Goal: Task Accomplishment & Management: Manage account settings

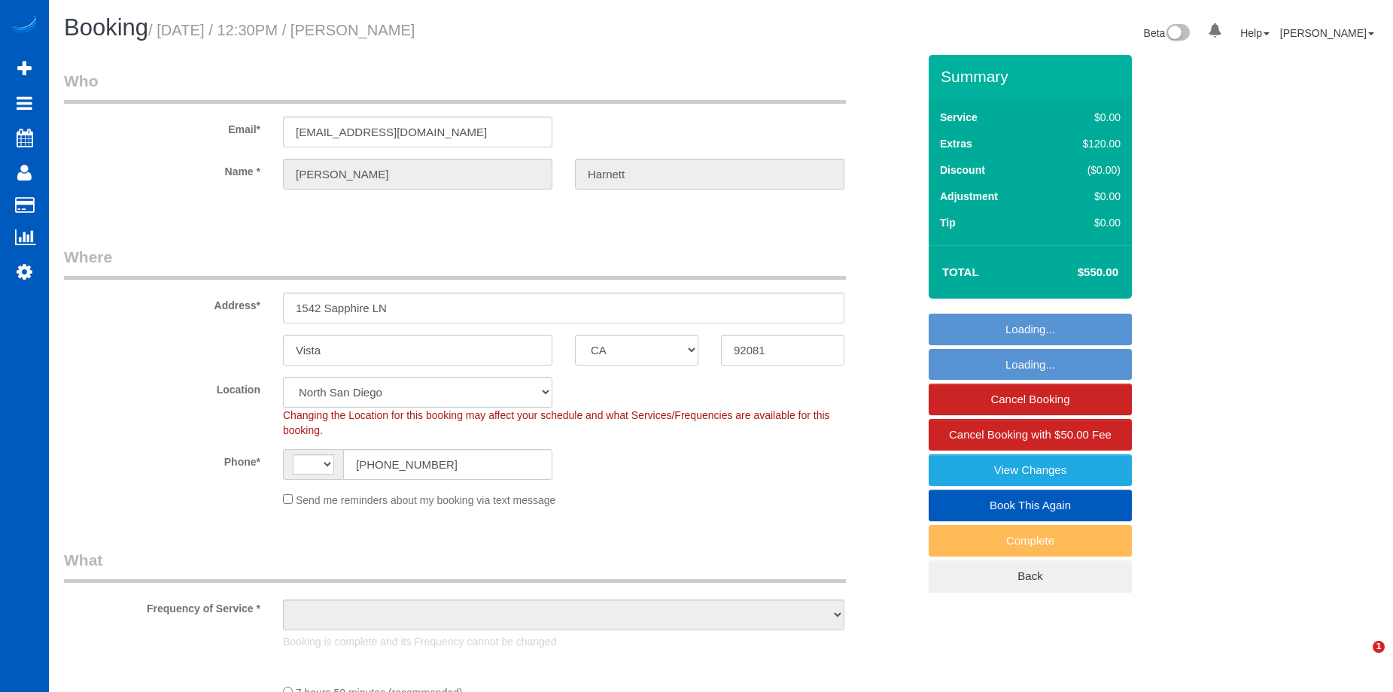
select select "CA"
select select "string:[GEOGRAPHIC_DATA]"
select select "199"
select select "object:1141"
select select "2501"
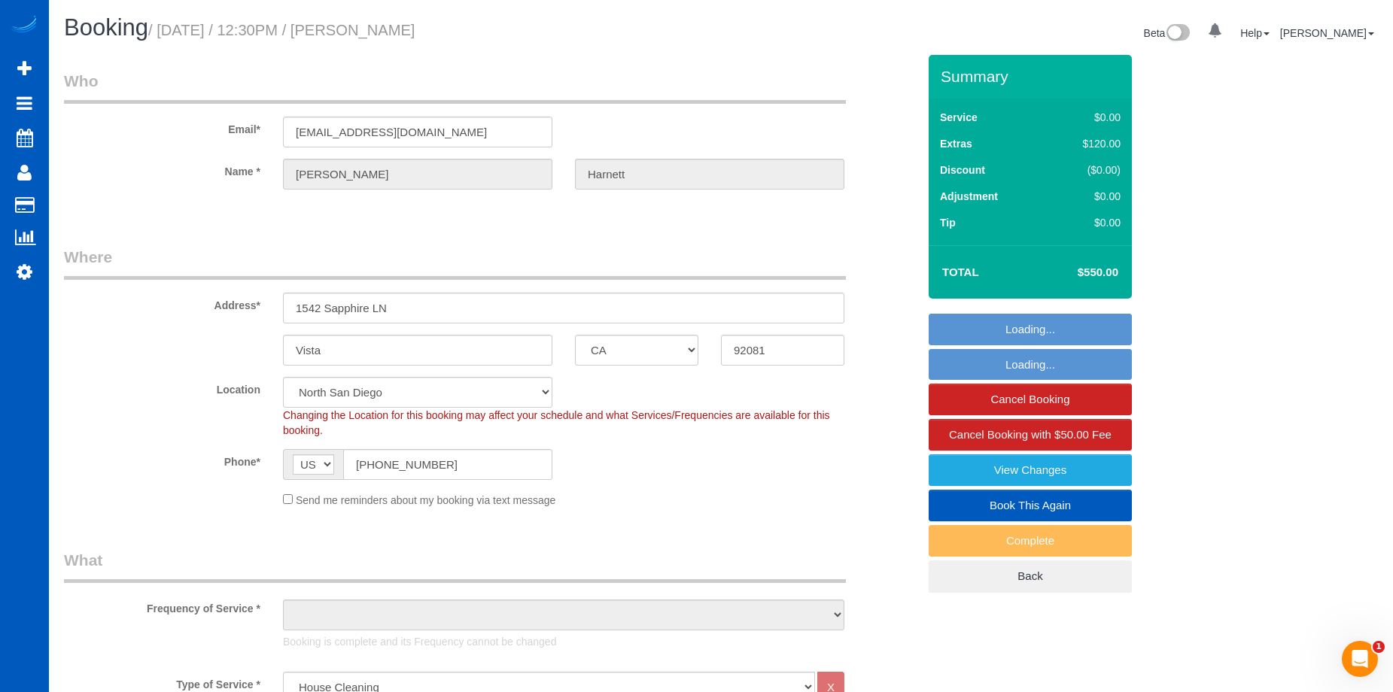
select select "4"
select select "3"
select select "object:1178"
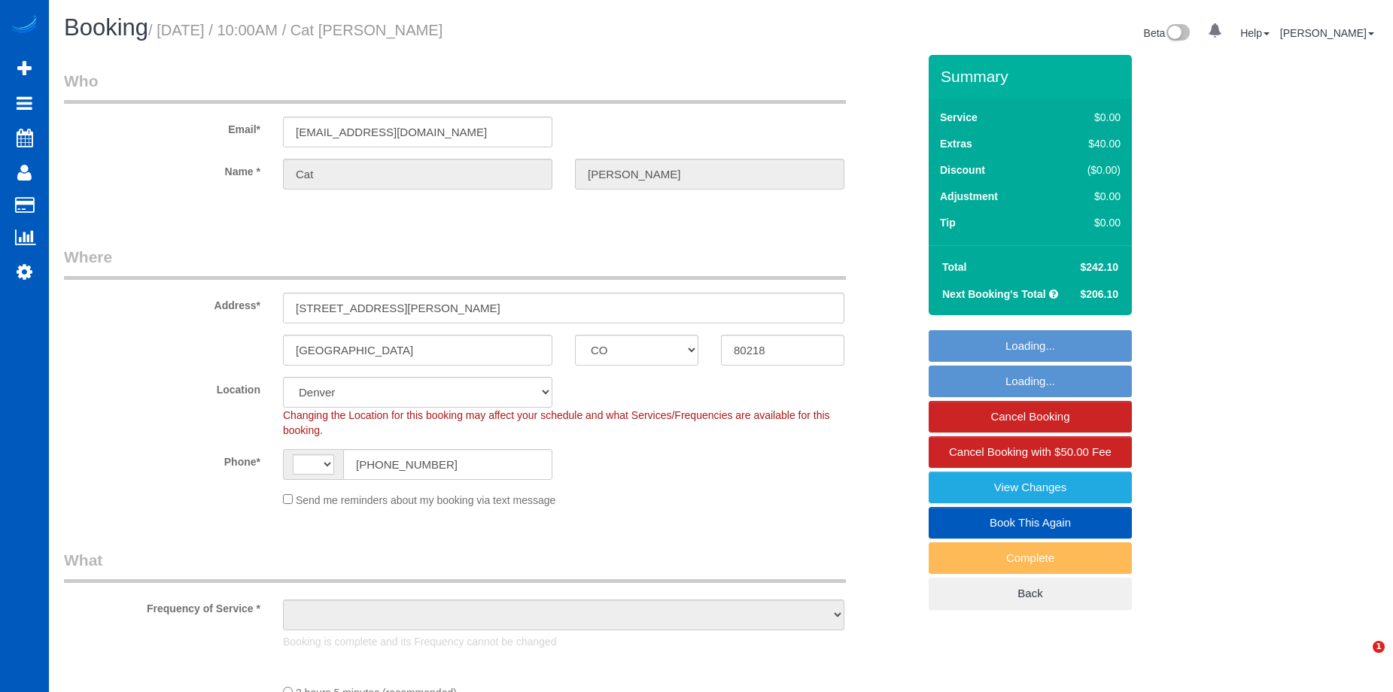
select select "CO"
select select "string:[GEOGRAPHIC_DATA]"
select select "object:934"
select select "199"
select select "spot1"
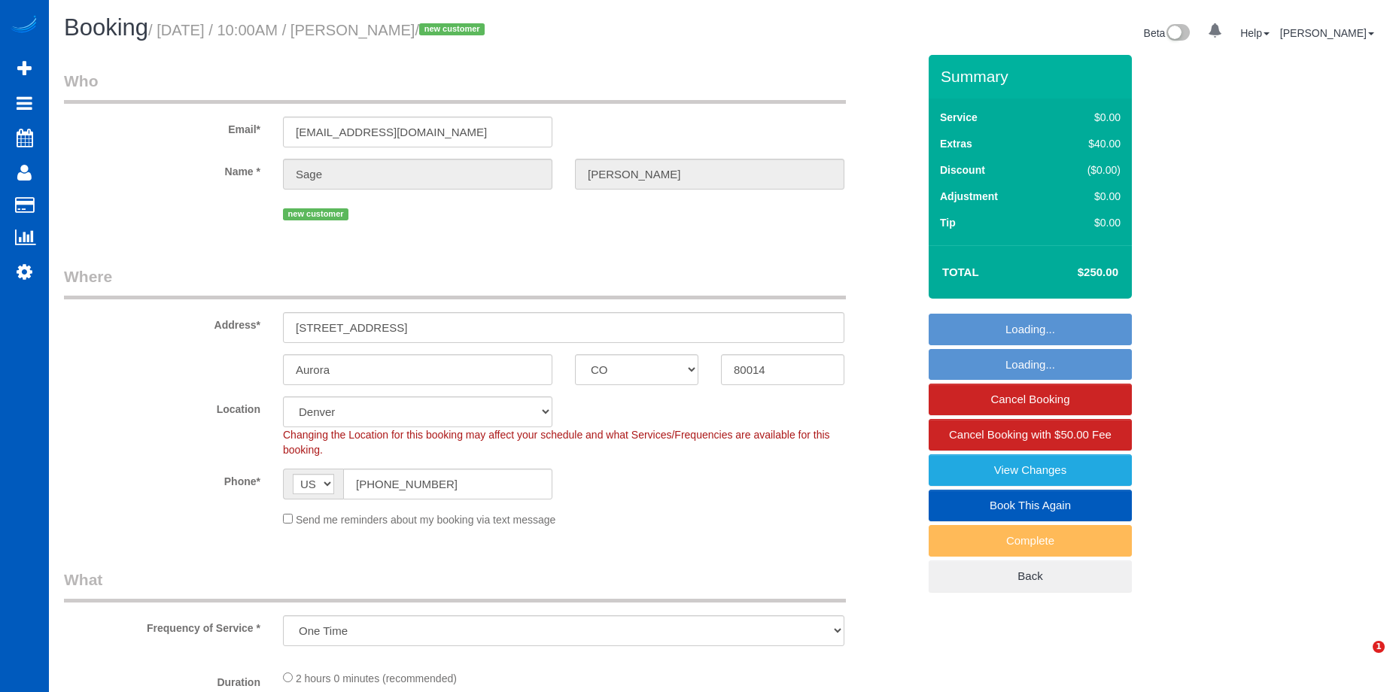
select select "CO"
select select "object:958"
select select "spot1"
select select "199"
select select "2001"
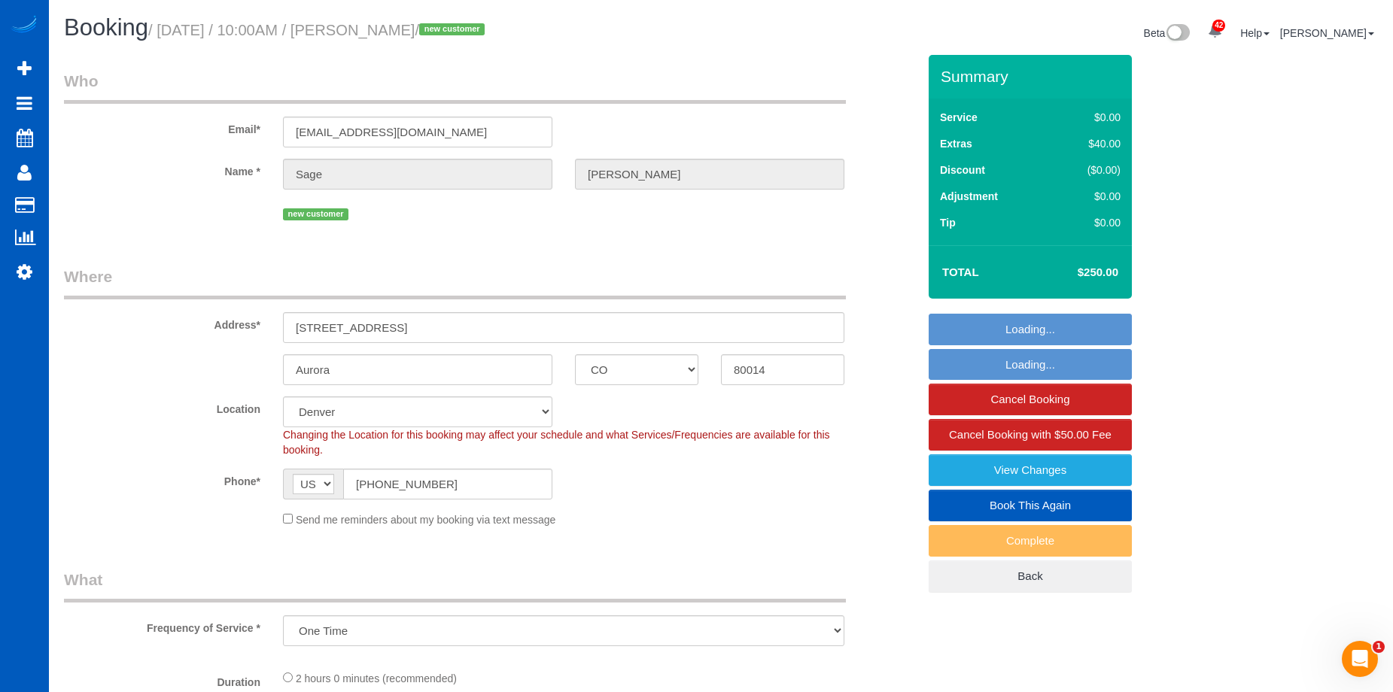
select select "3"
select select "2001"
select select "3"
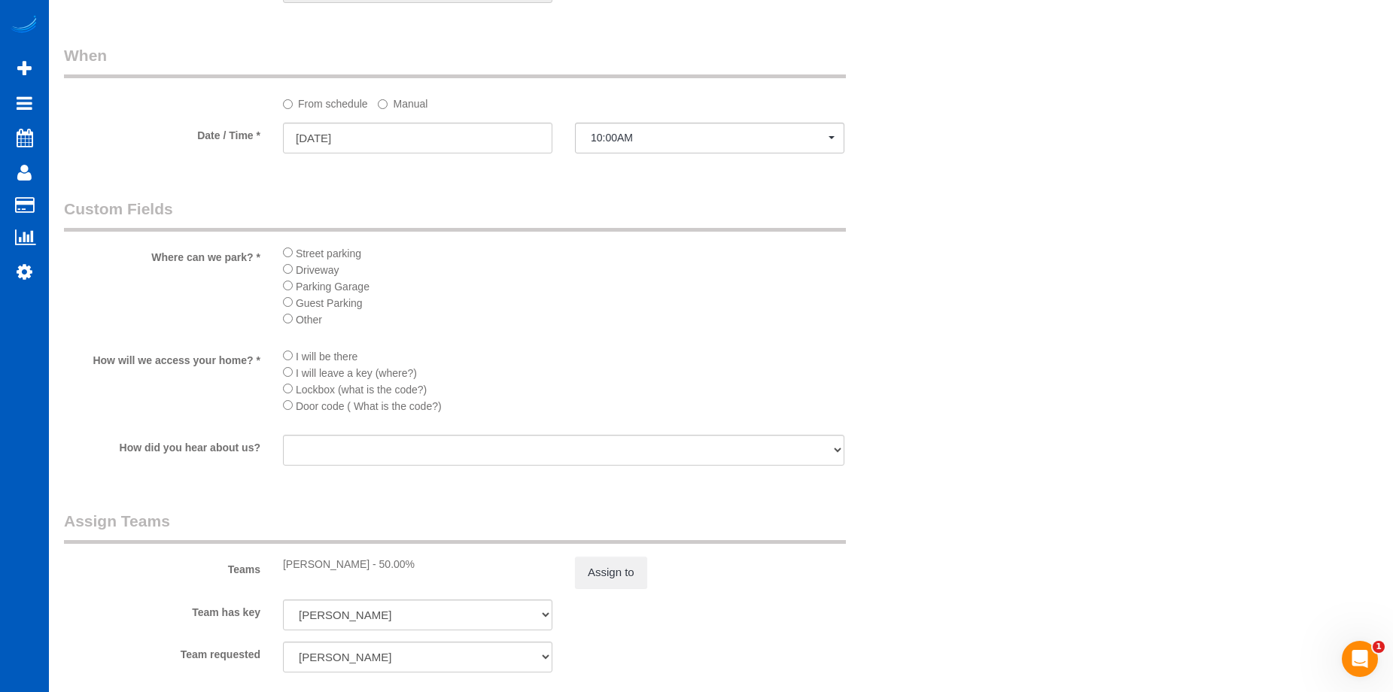
scroll to position [1731, 0]
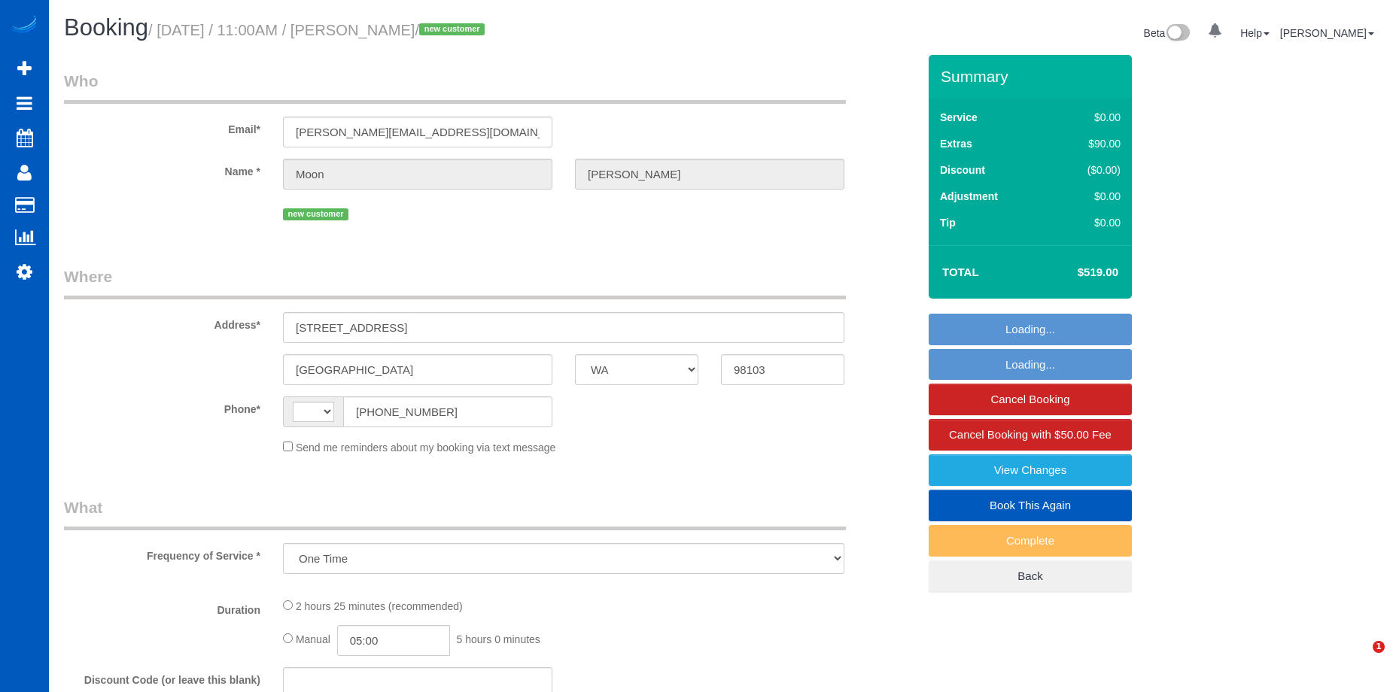
select select "WA"
select select "string:[GEOGRAPHIC_DATA]"
select select "string:fspay-a0c6ce9a-61d9-47c9-ac3f-f3aed69fab8d"
select select "199"
select select "1001"
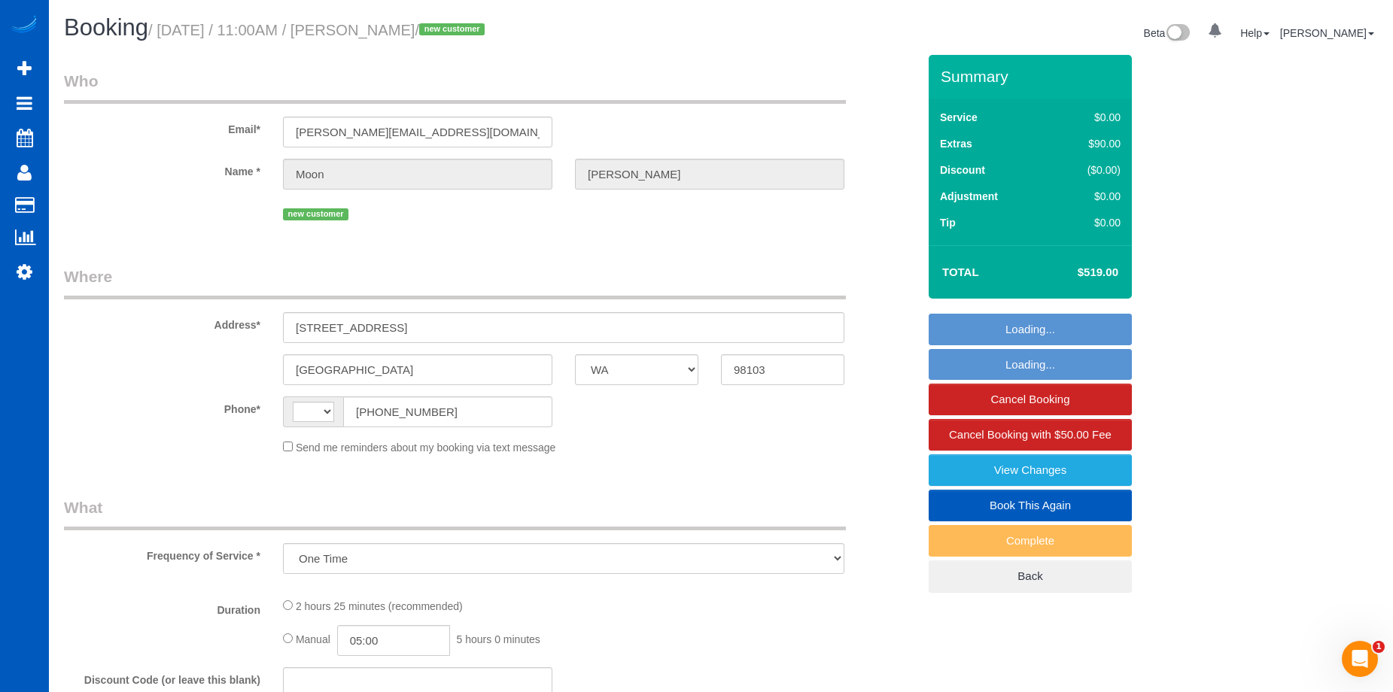
select select "3"
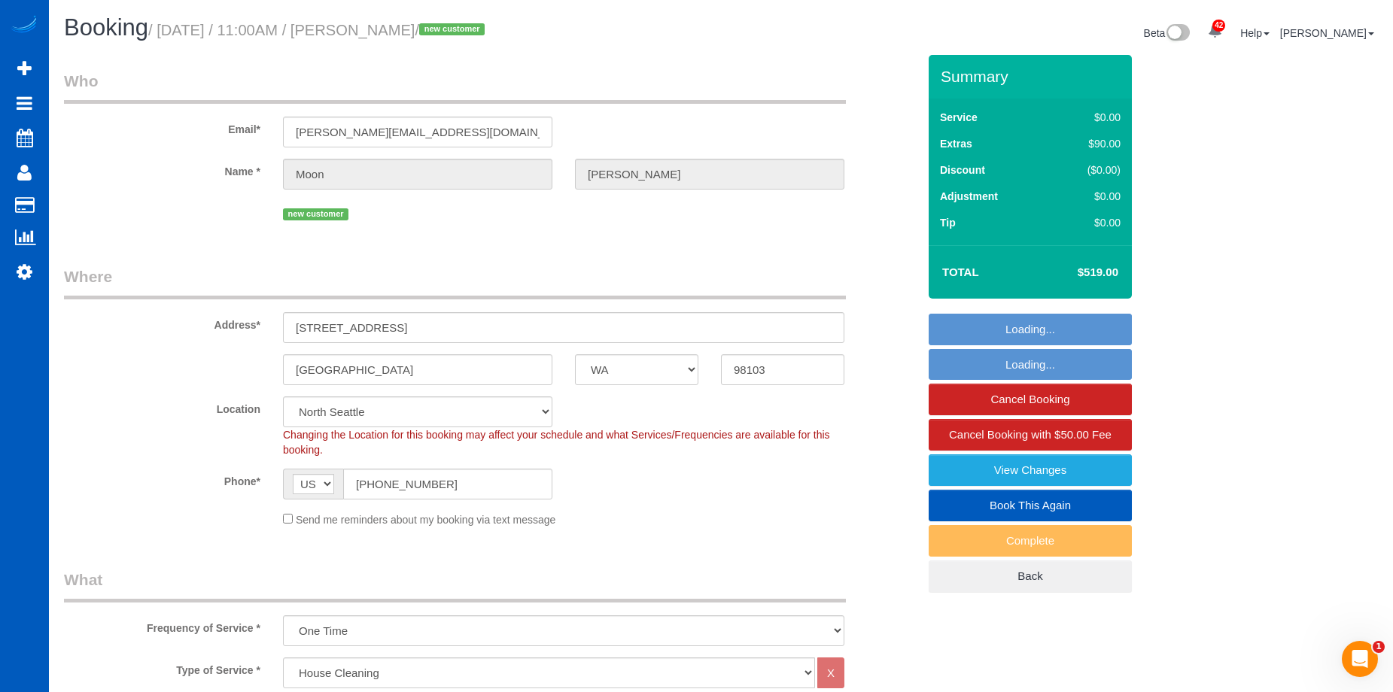
select select "object:1186"
select select "spot1"
select select "1001"
select select "3"
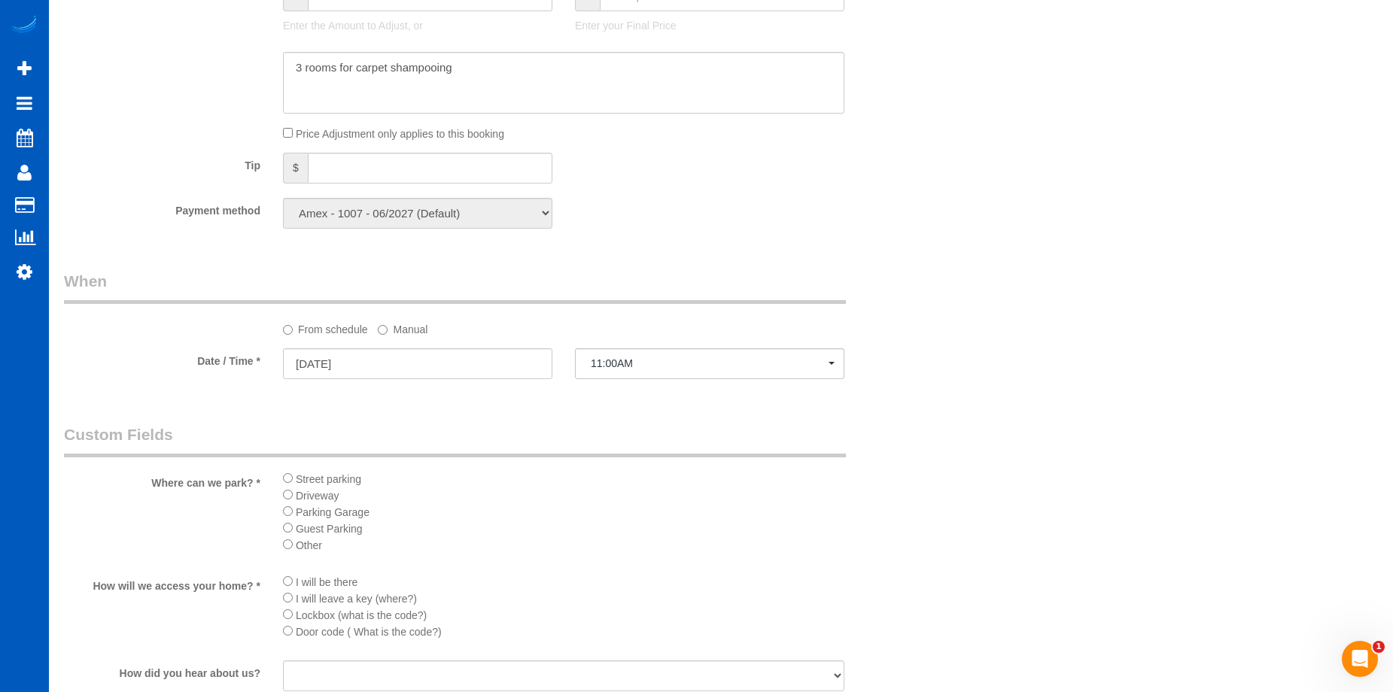
scroll to position [1656, 0]
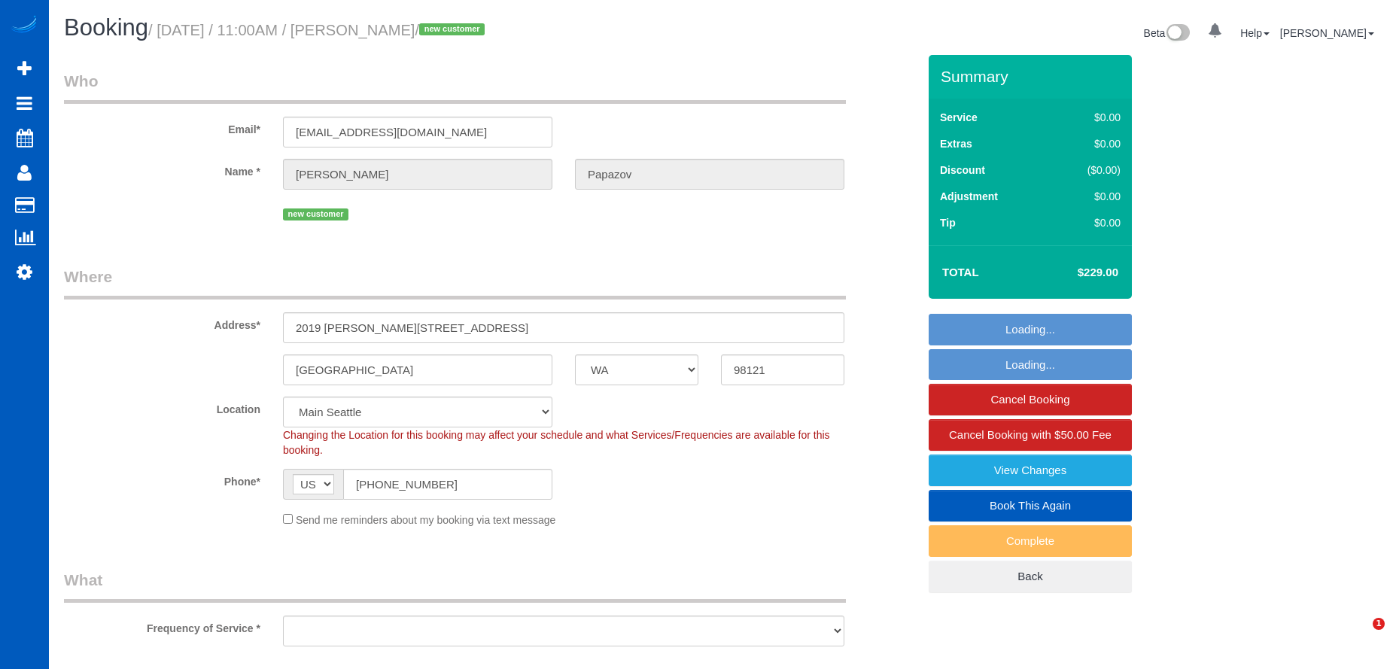
select select "WA"
select select "number:33"
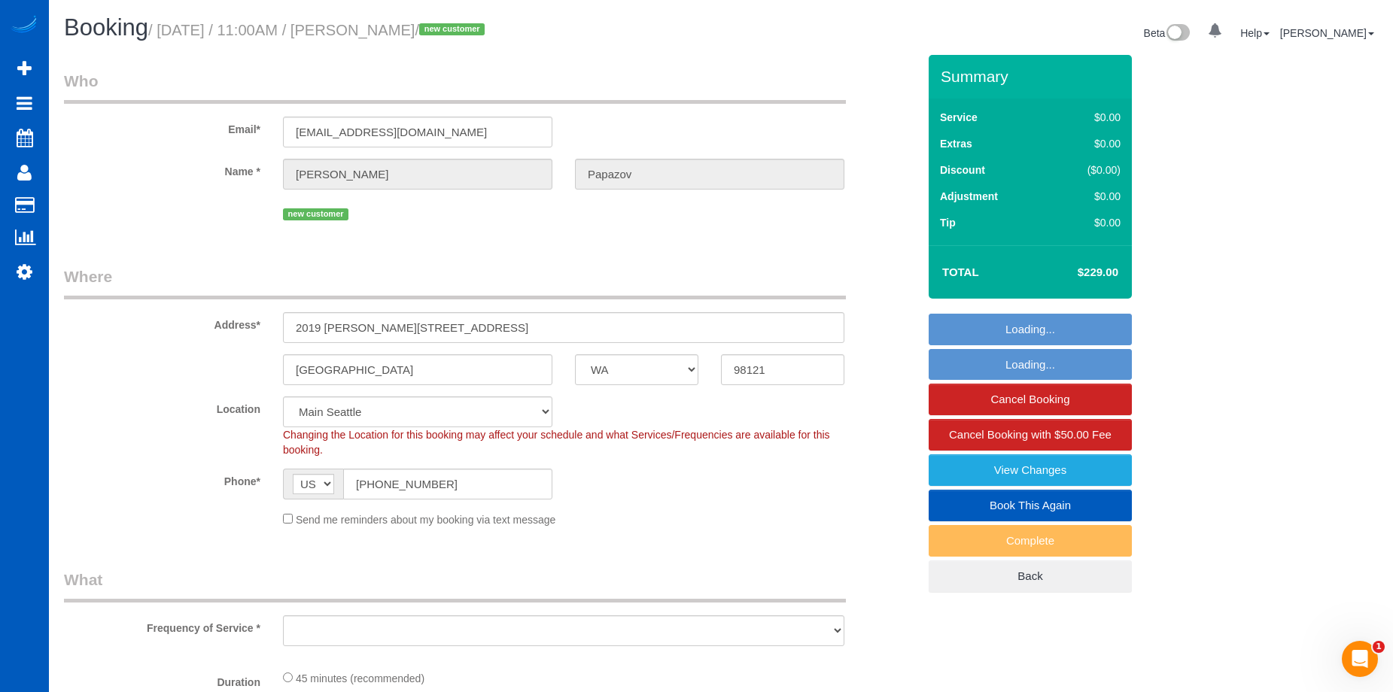
select select "object:922"
select select "spot1"
select select "object:1162"
select select "199"
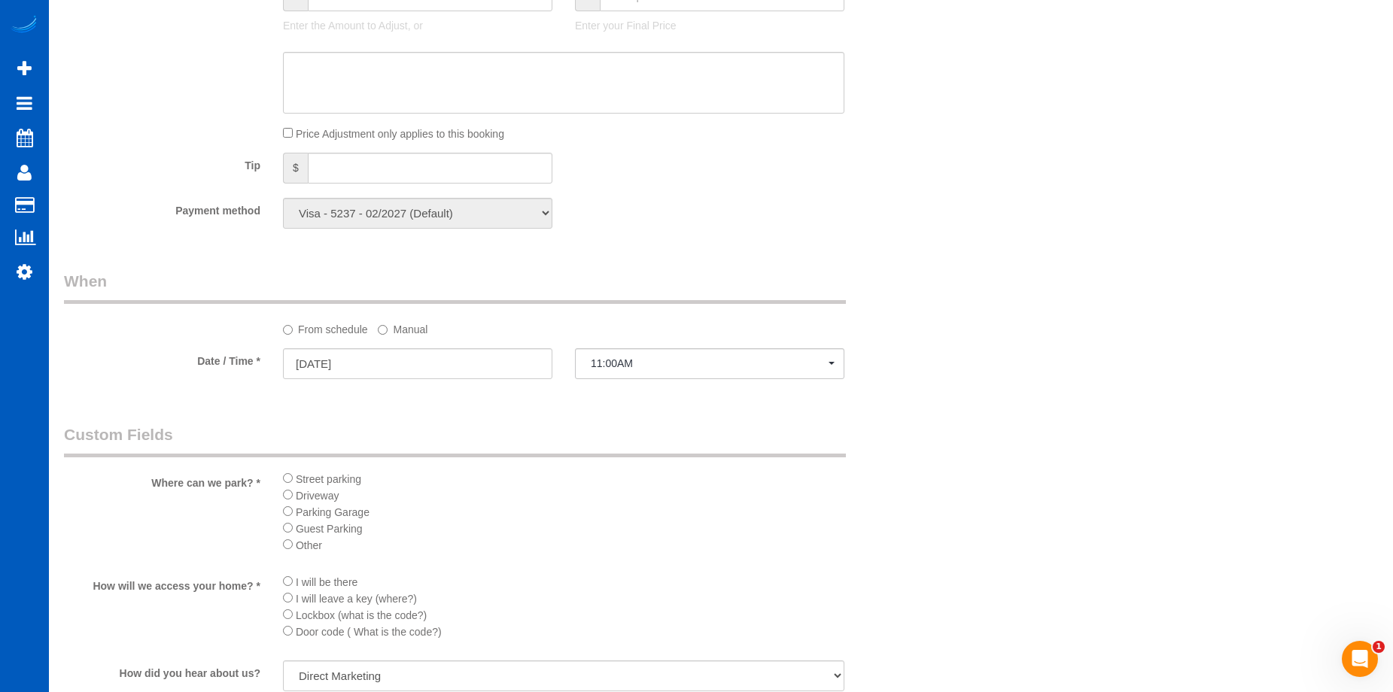
scroll to position [1581, 0]
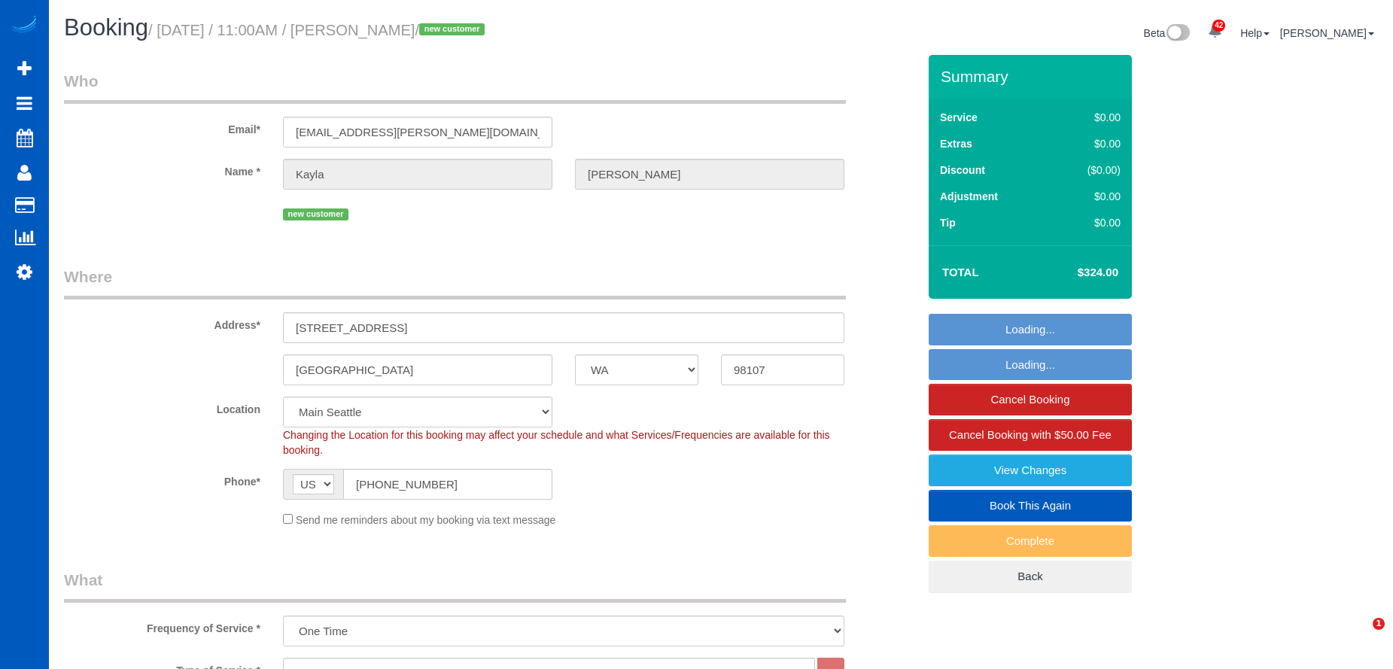
select select "WA"
select select "199"
select select "1501"
select select "2"
select select "3"
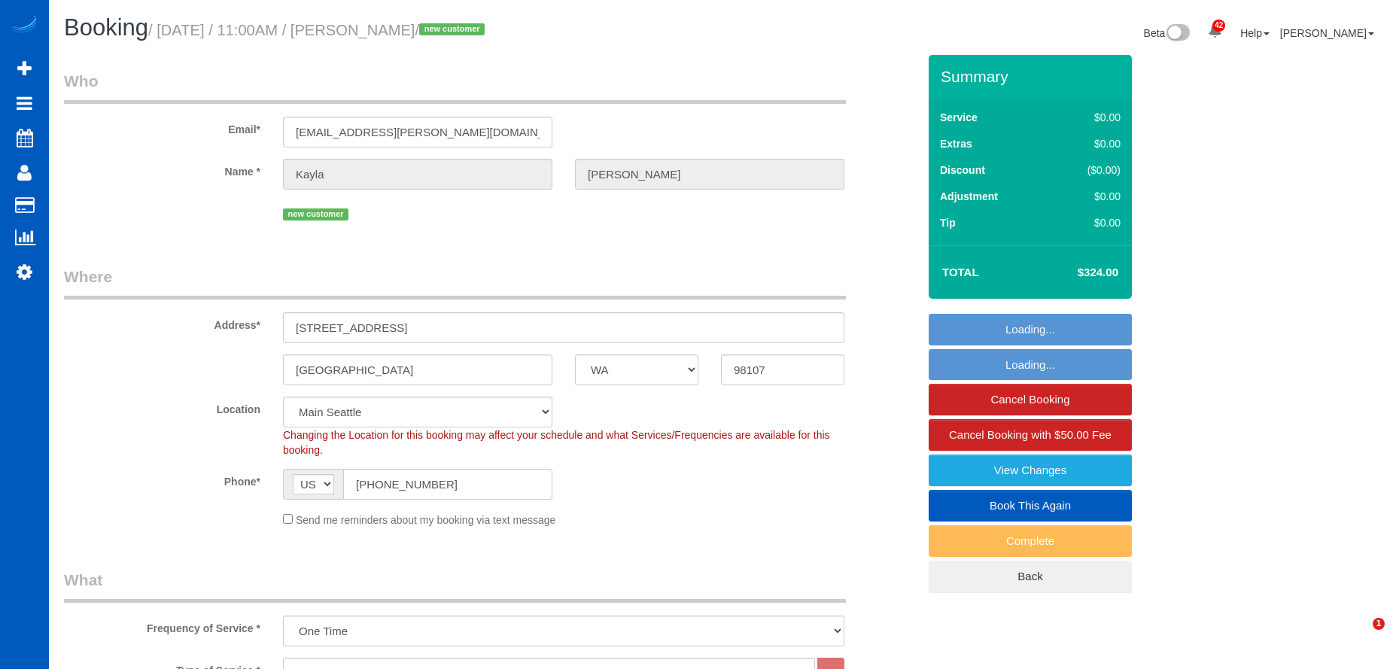
select select "spot1"
select select "number:10"
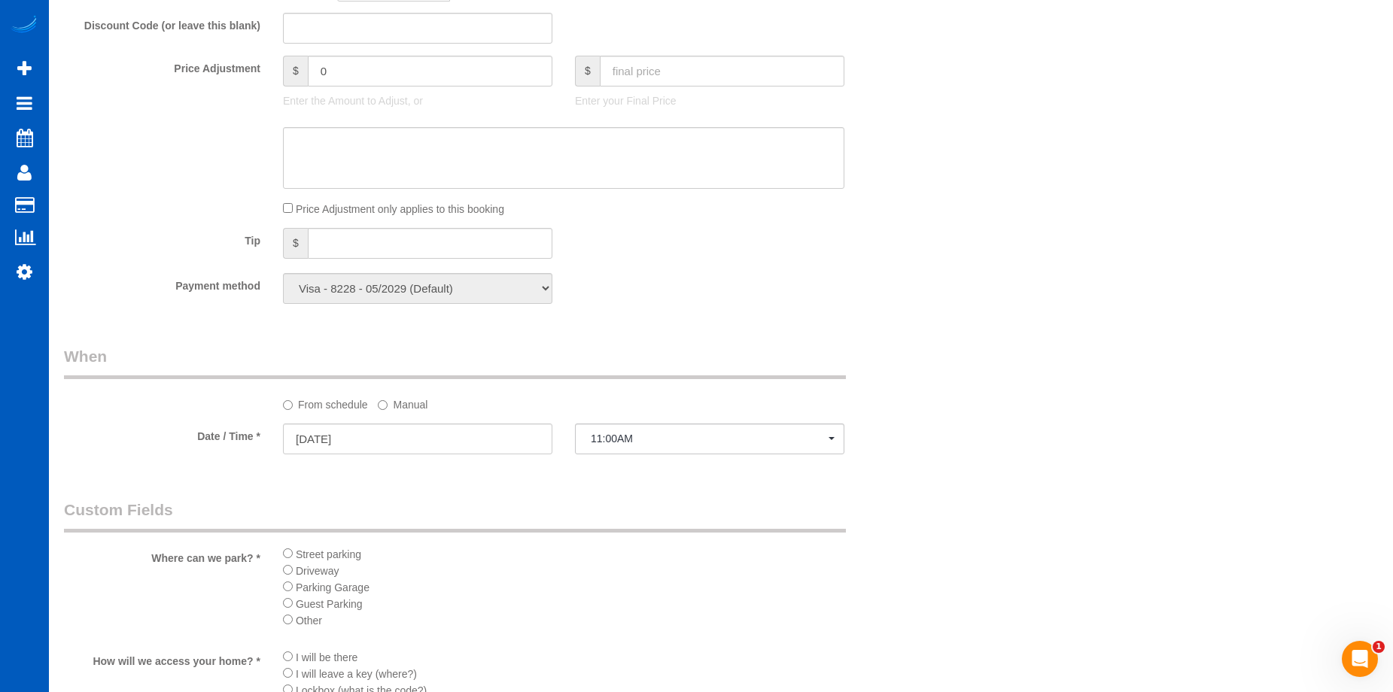
scroll to position [1581, 0]
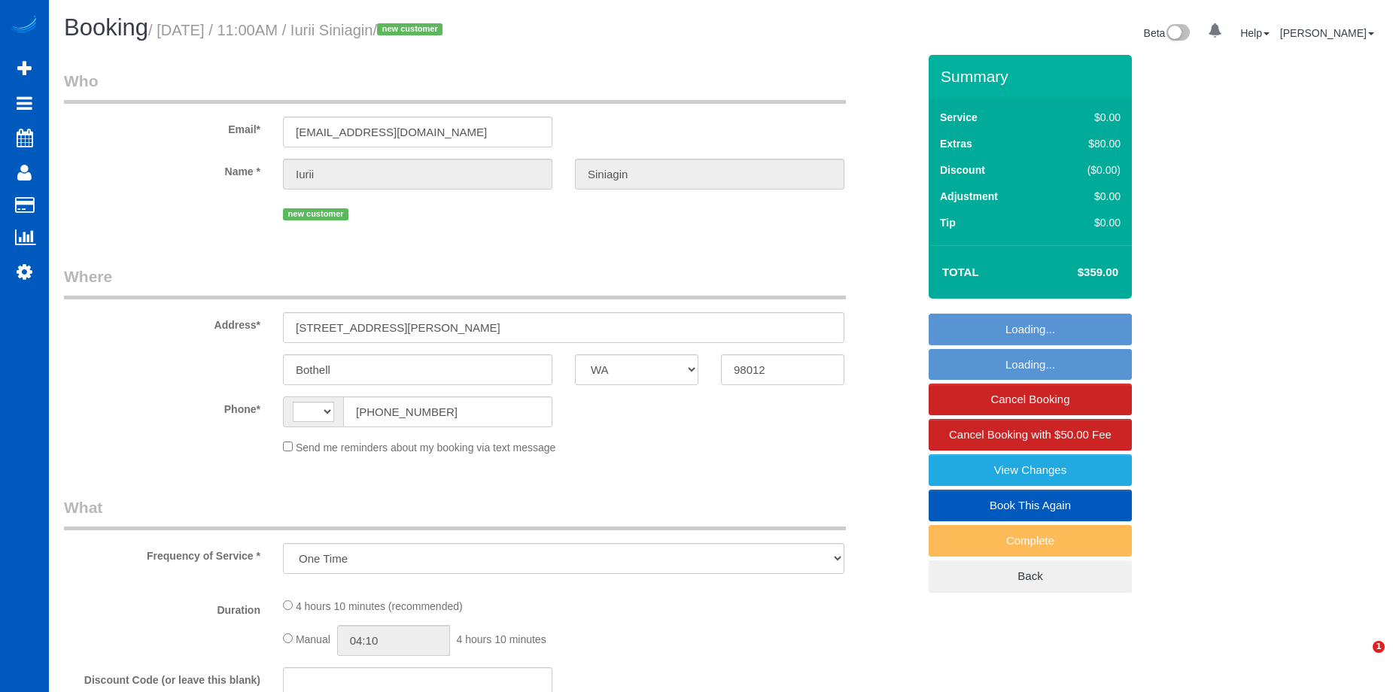
select select "WA"
select select "number:8"
select select "string:US"
select select "string:fspay-0a5921ac-7977-4490-9e53-4155179b9a3f"
select select "199"
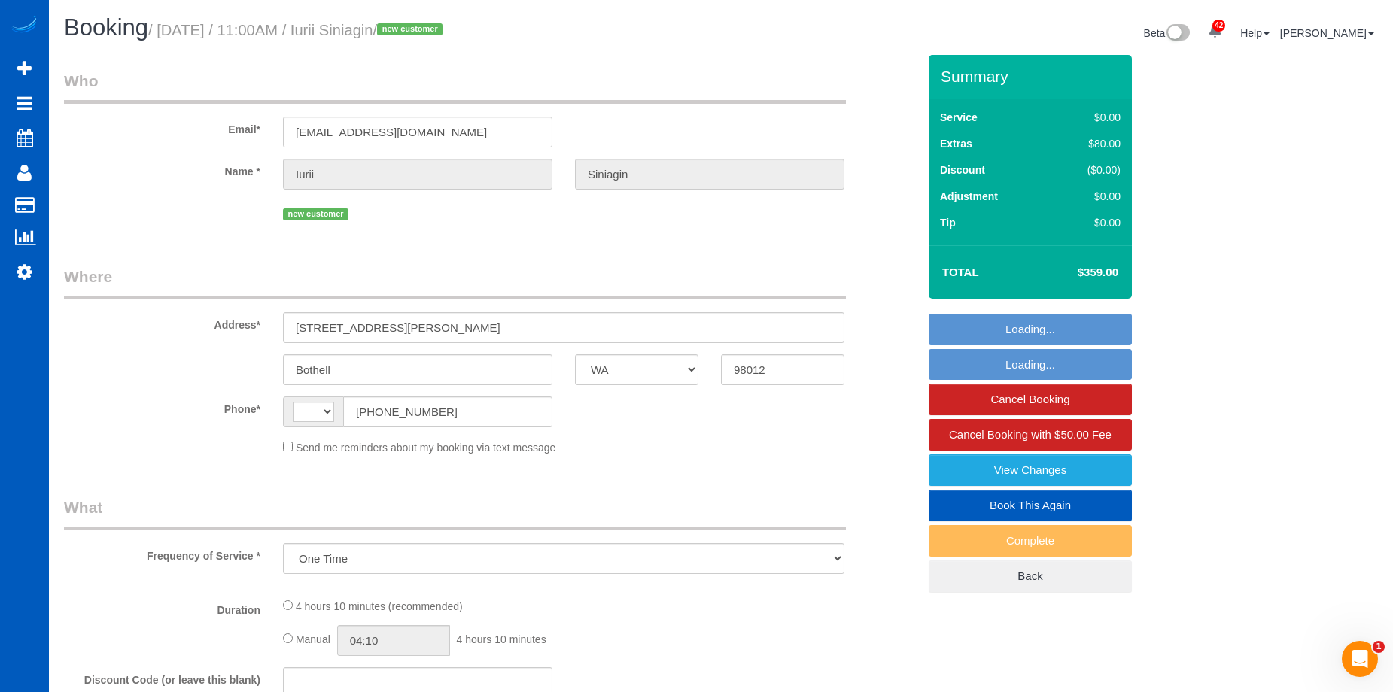
select select "1001"
select select "3"
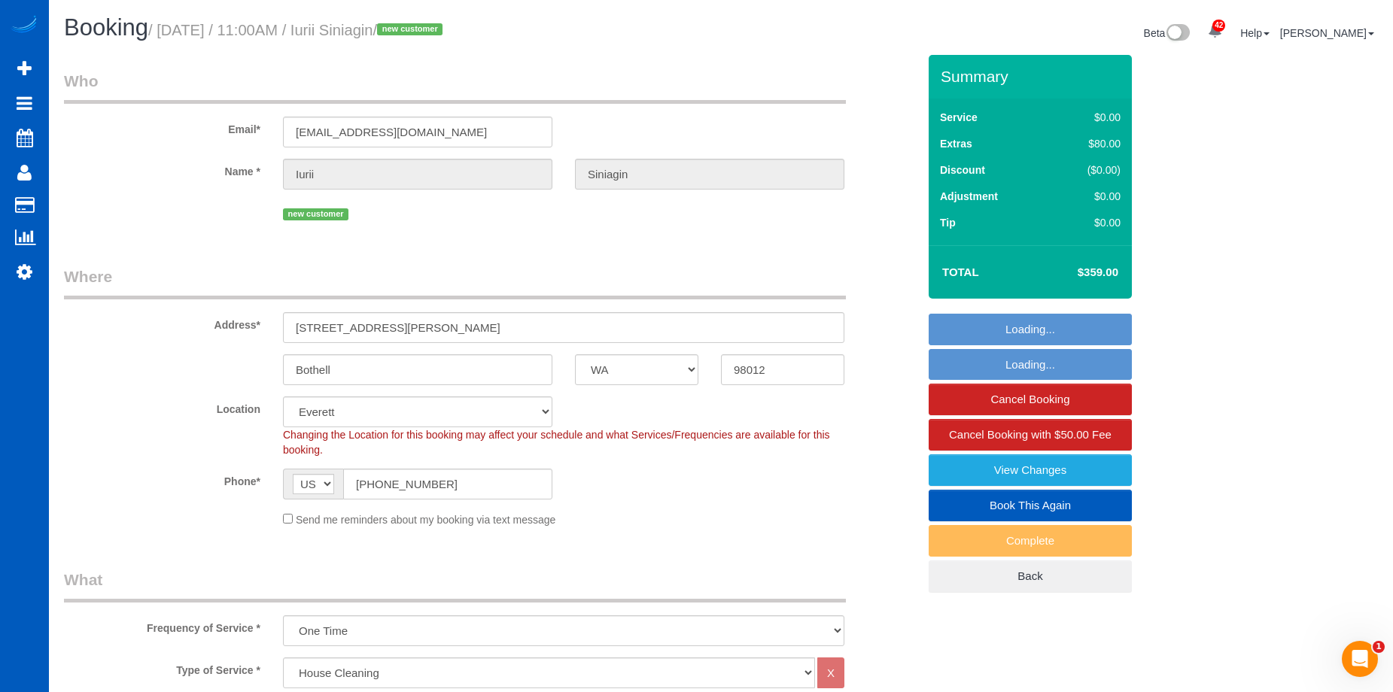
select select "spot1"
select select "object:1181"
select select "1001"
select select "3"
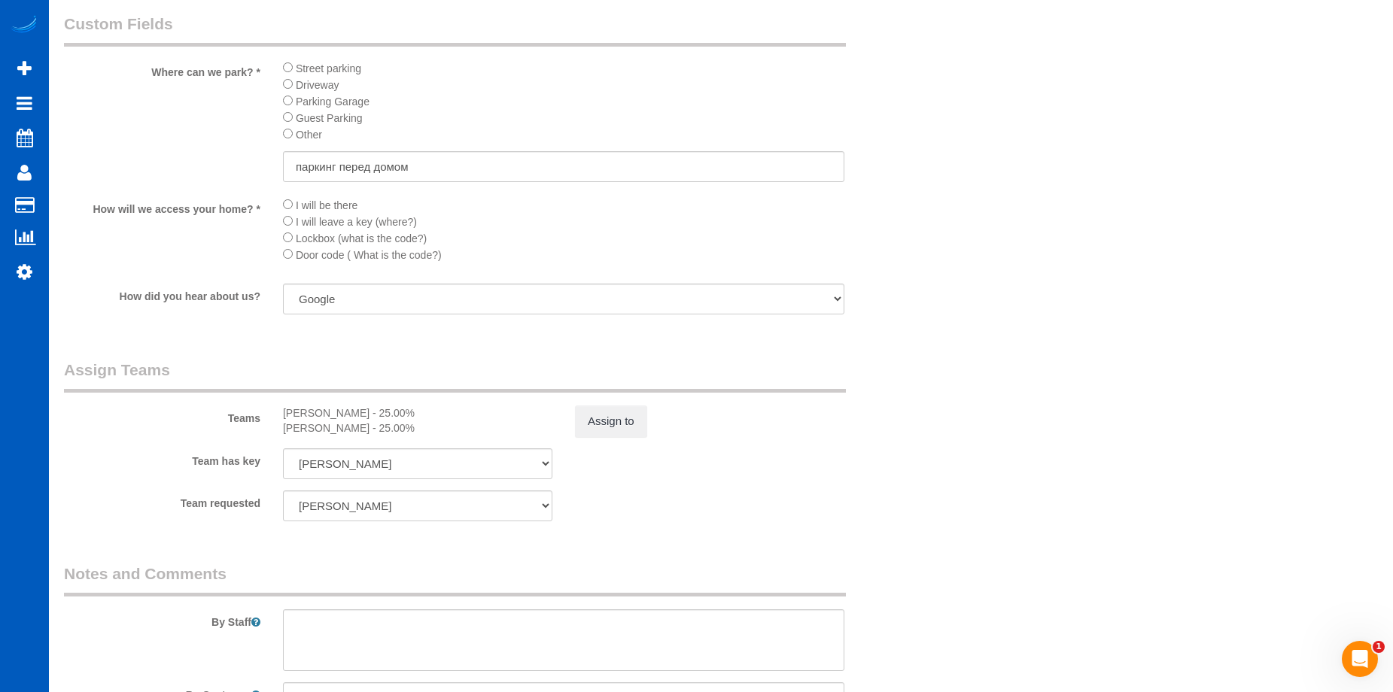
scroll to position [1807, 0]
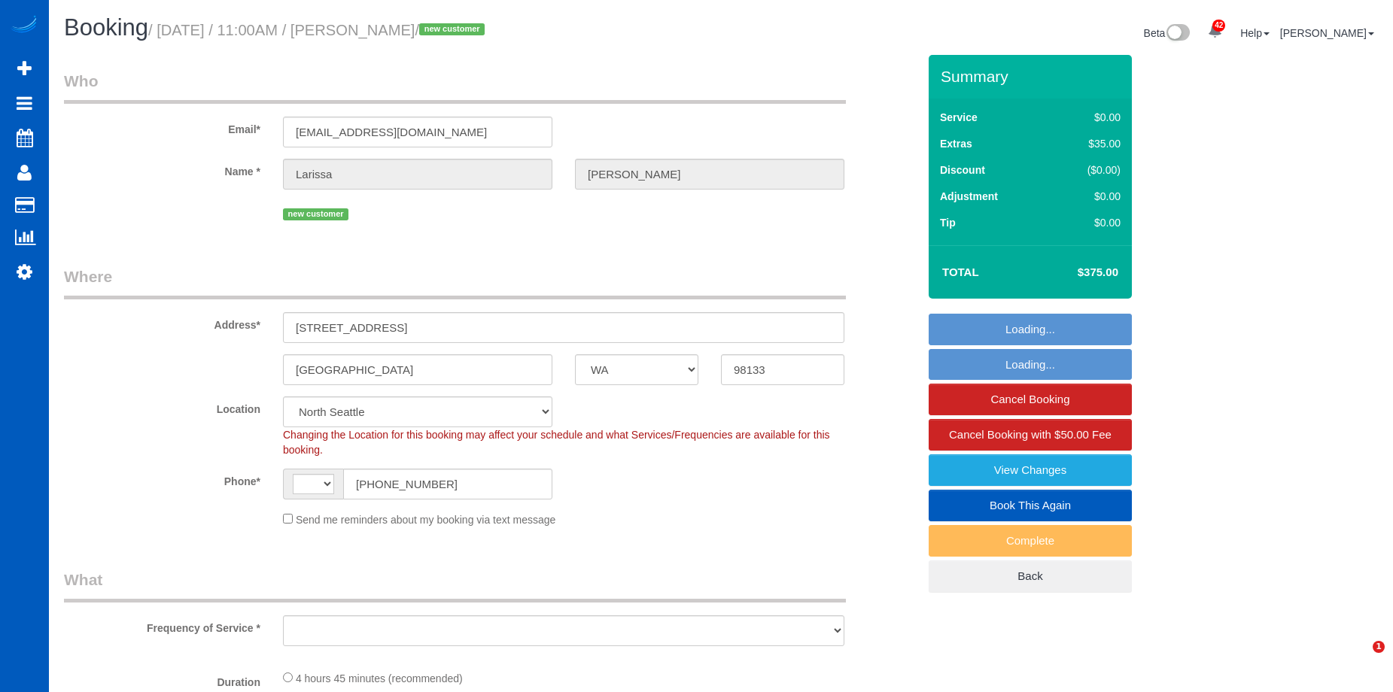
select select "WA"
select select "string:[GEOGRAPHIC_DATA]"
select select "object:820"
select select "199"
select select "1501"
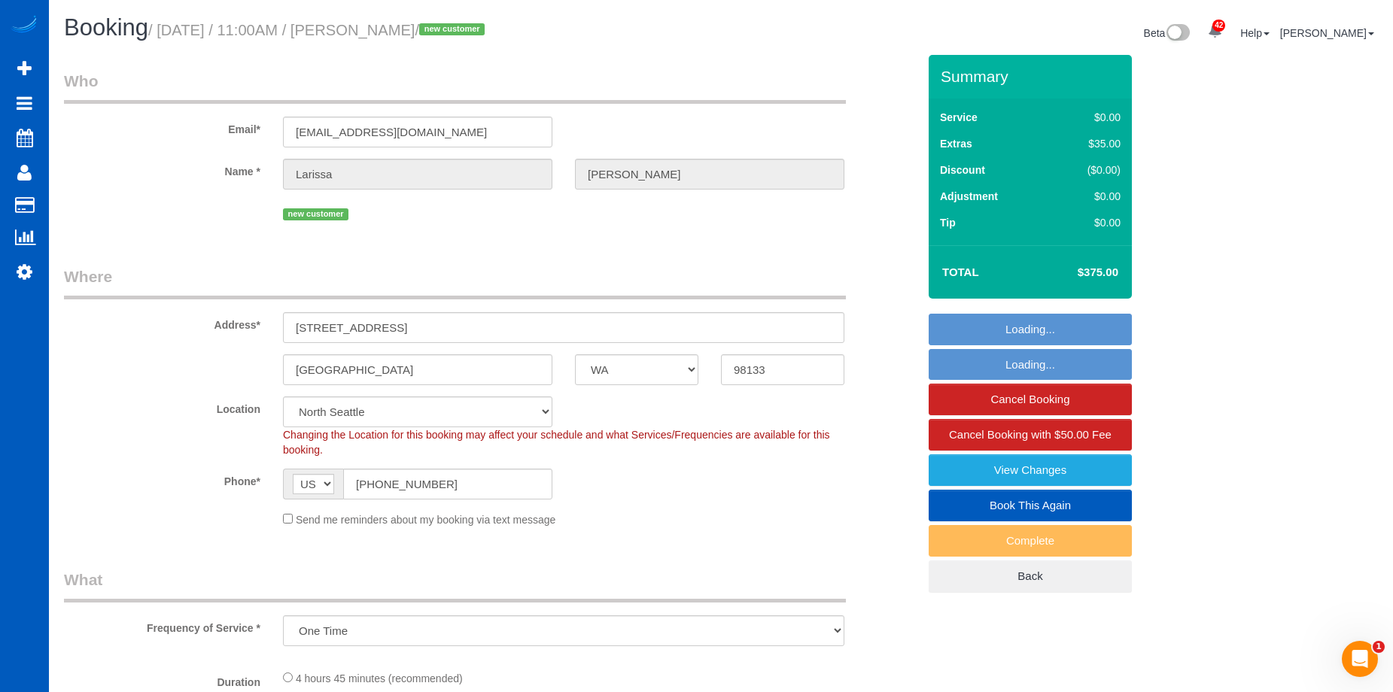
select select "3"
select select "2"
select select "spot1"
select select "object:1183"
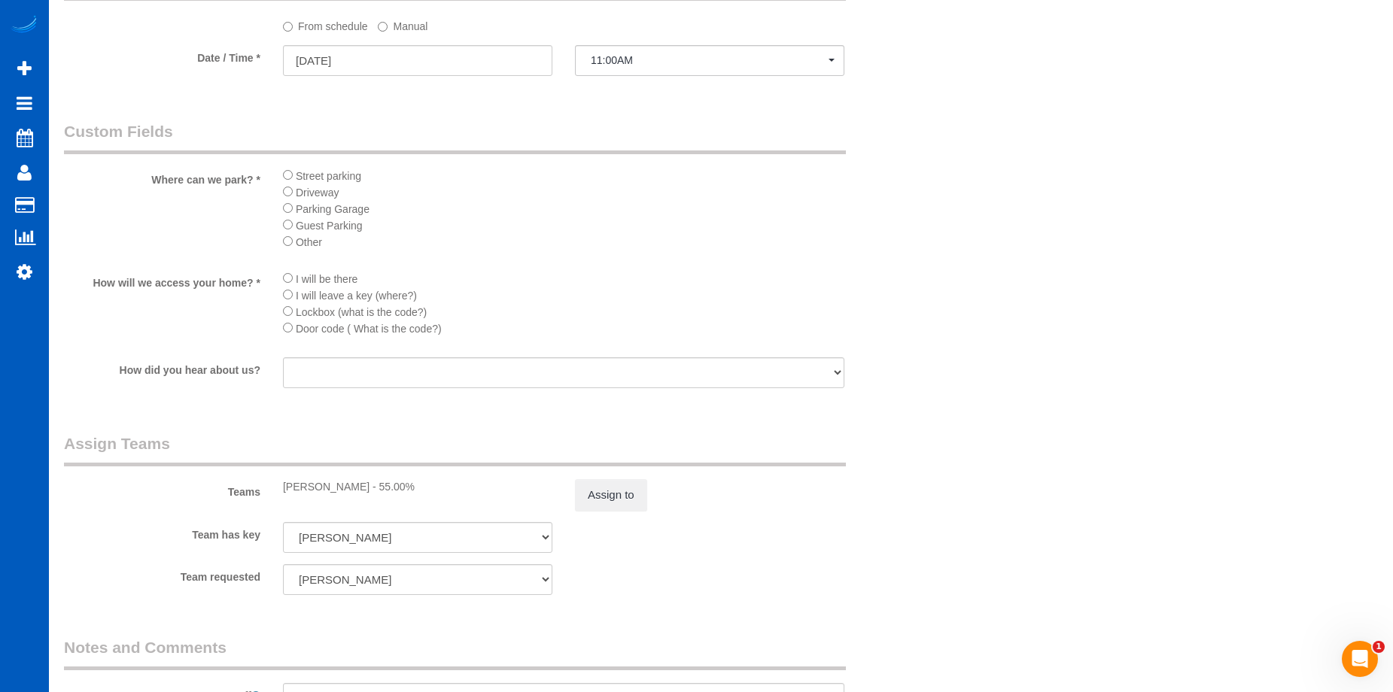
scroll to position [1656, 0]
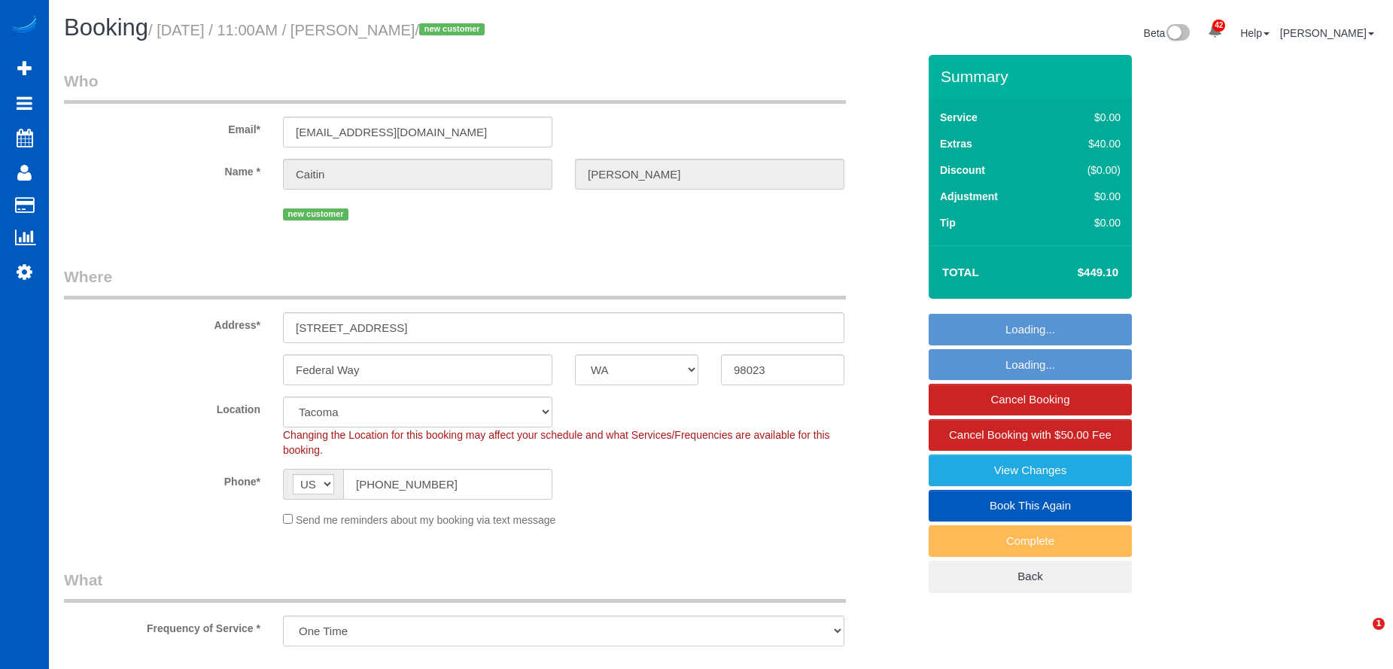
select select "WA"
select select "object:931"
select select "spot1"
select select "199"
select select "3001"
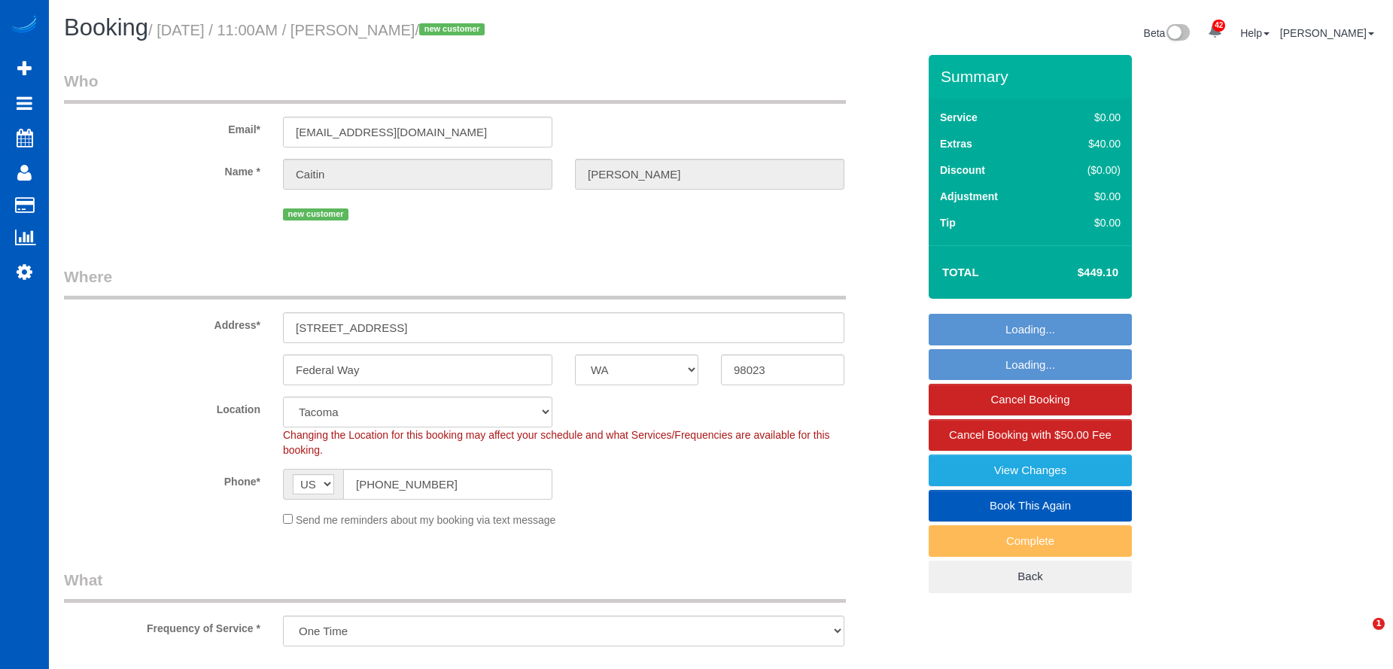
select select "4"
select select "3"
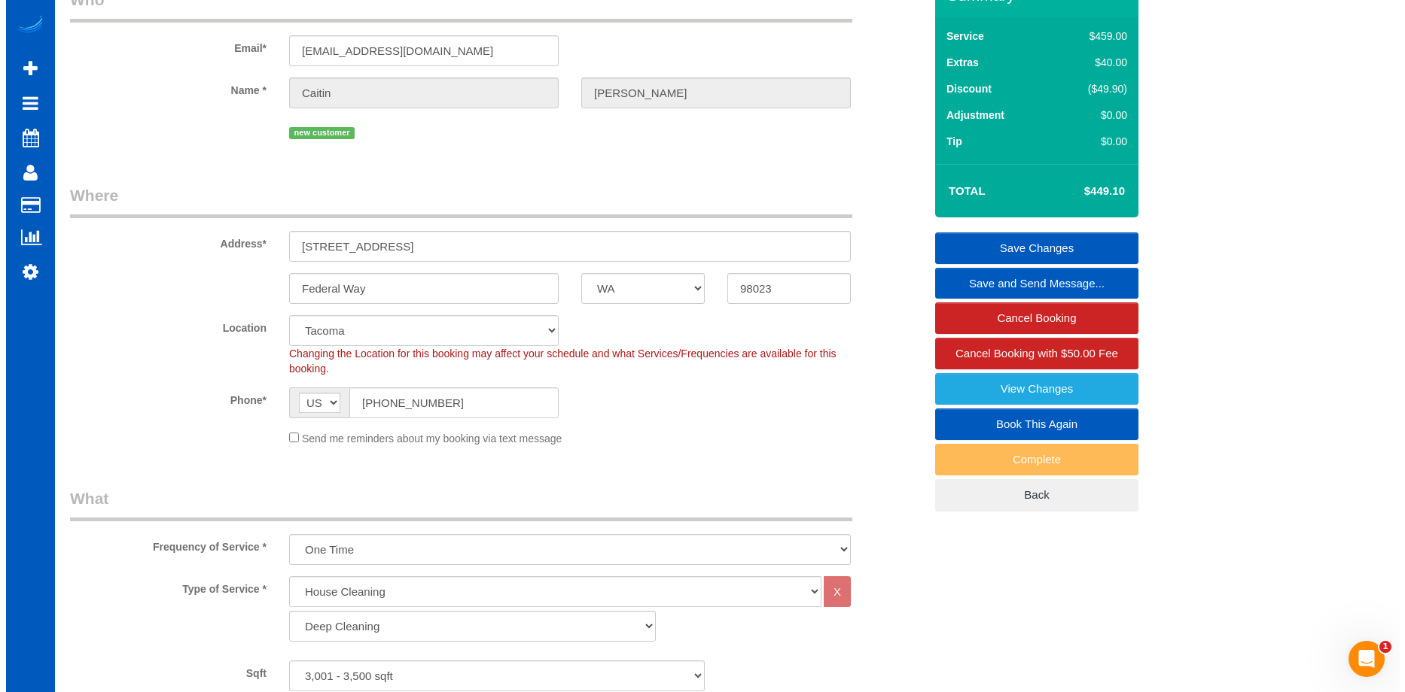
scroll to position [75, 0]
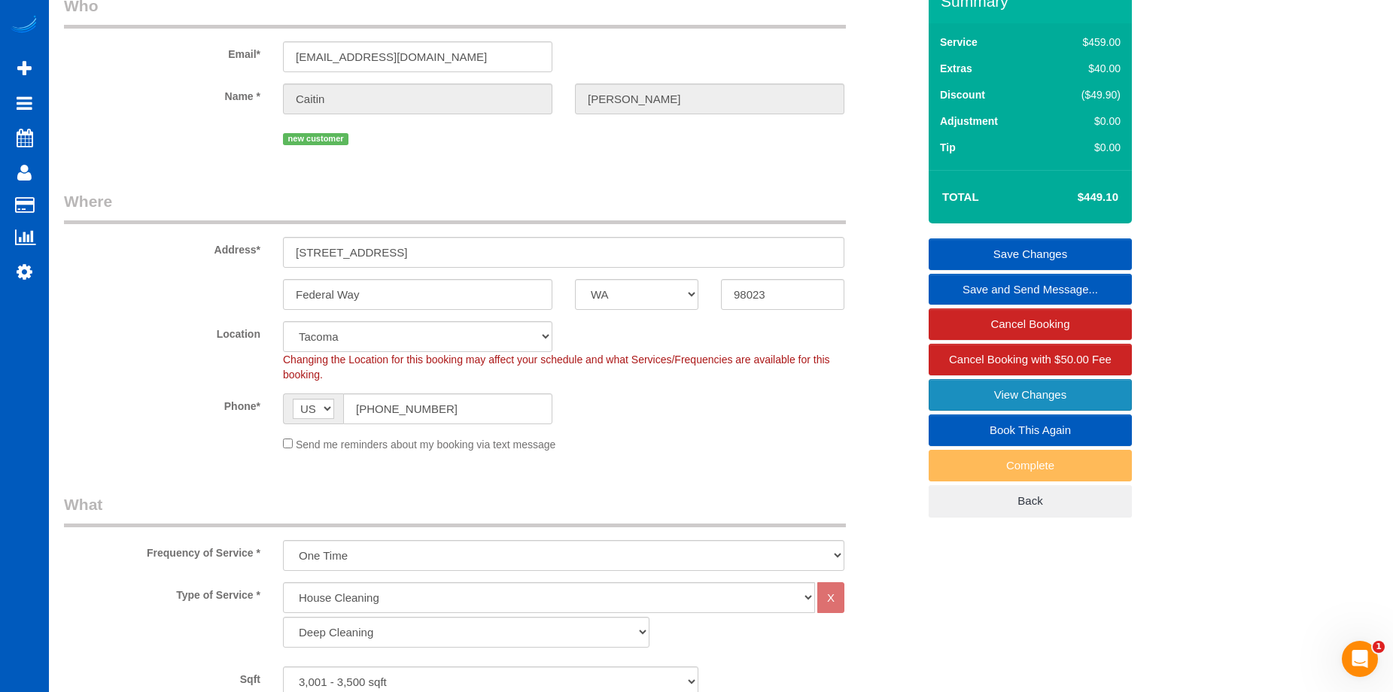
click at [985, 388] on link "View Changes" at bounding box center [1030, 395] width 203 height 32
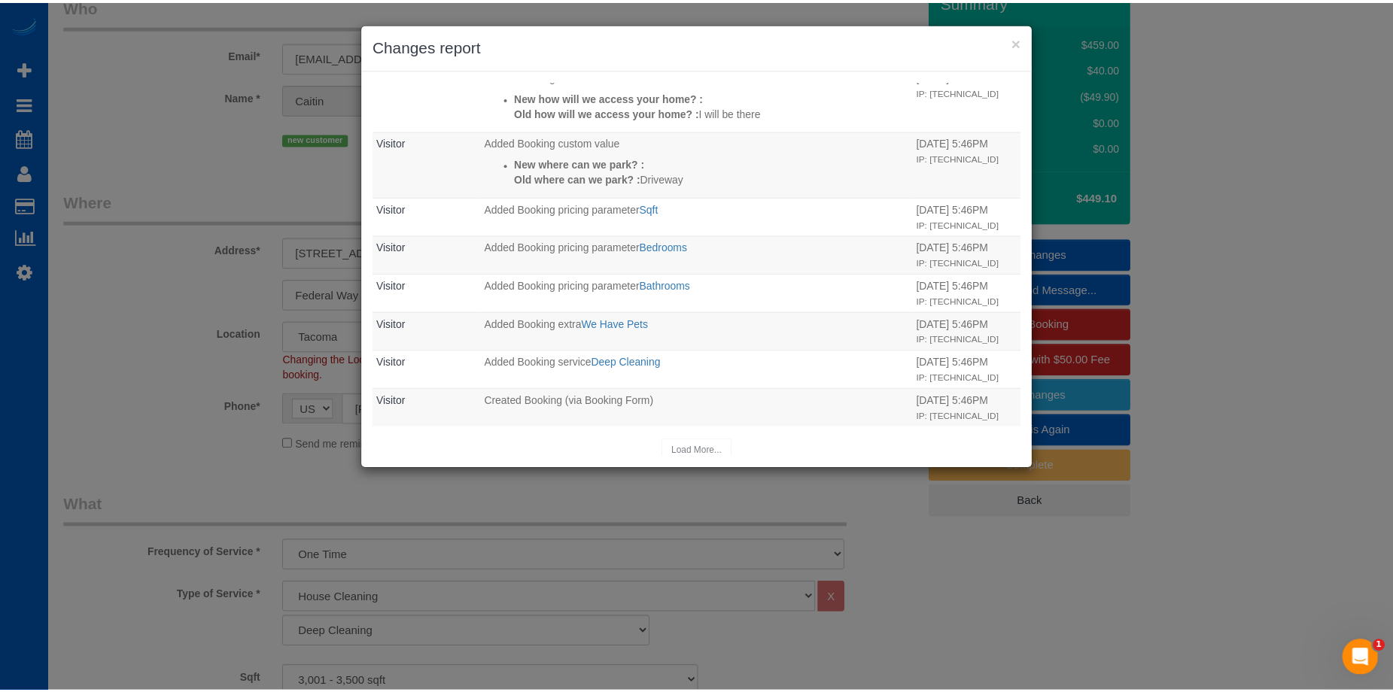
scroll to position [301, 0]
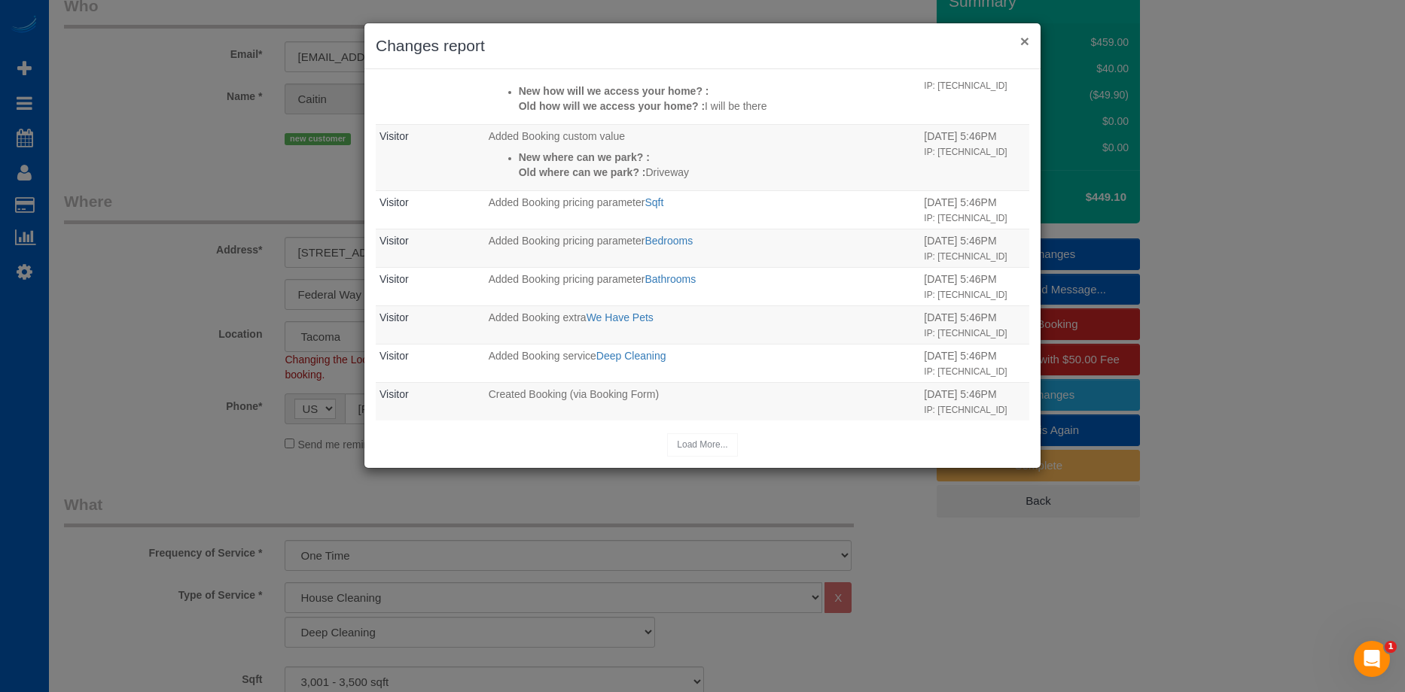
click at [1020, 39] on button "×" at bounding box center [1024, 41] width 9 height 16
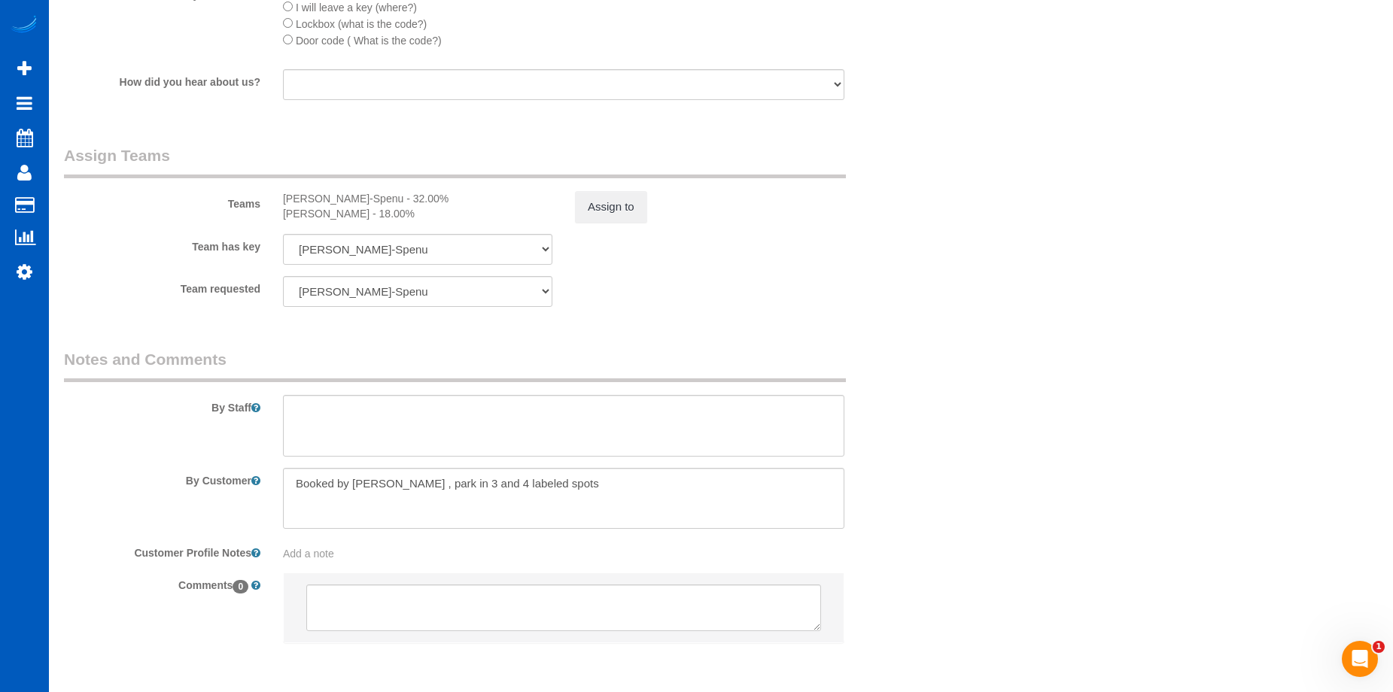
scroll to position [1882, 0]
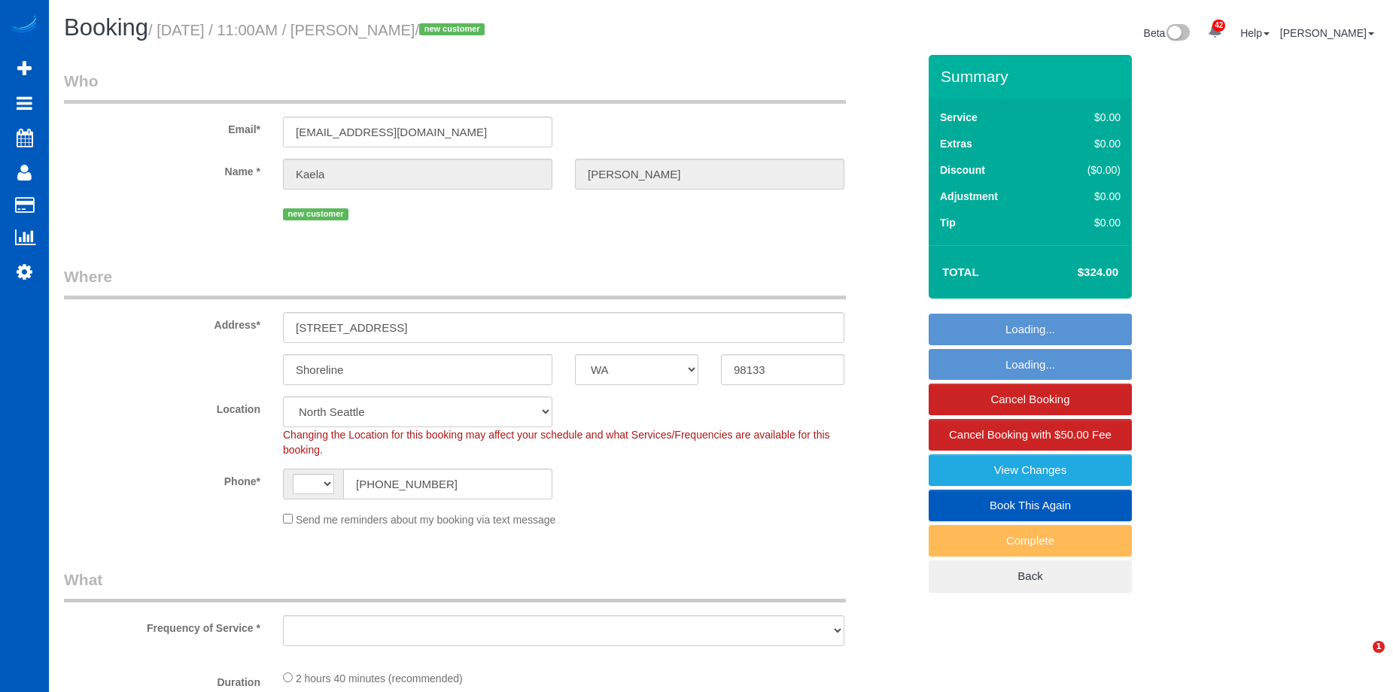
select select "WA"
select select "string:[GEOGRAPHIC_DATA]"
select select "number:8"
select select "object:820"
select select "string:fspay-e5dd4282-bb3d-4a99-b9ac-5ea9971266da"
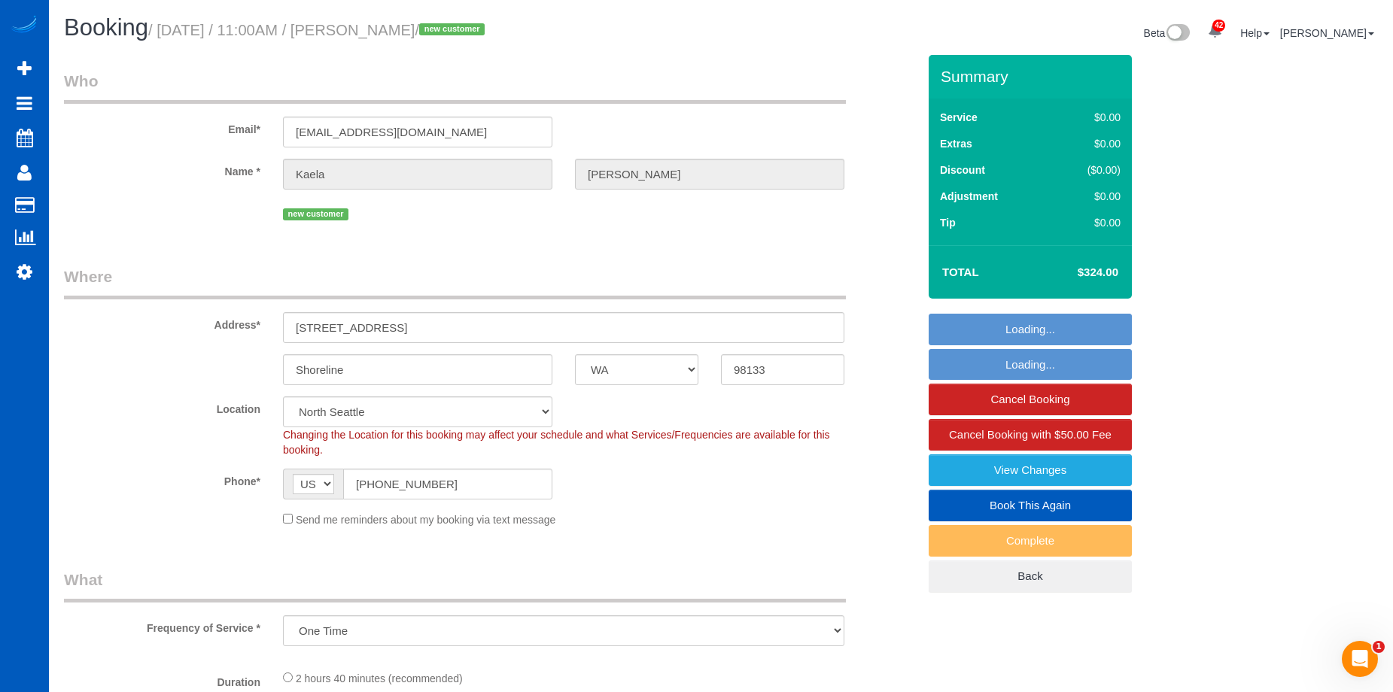
select select "199"
select select "1501"
select select "3"
select select "4"
select select "spot1"
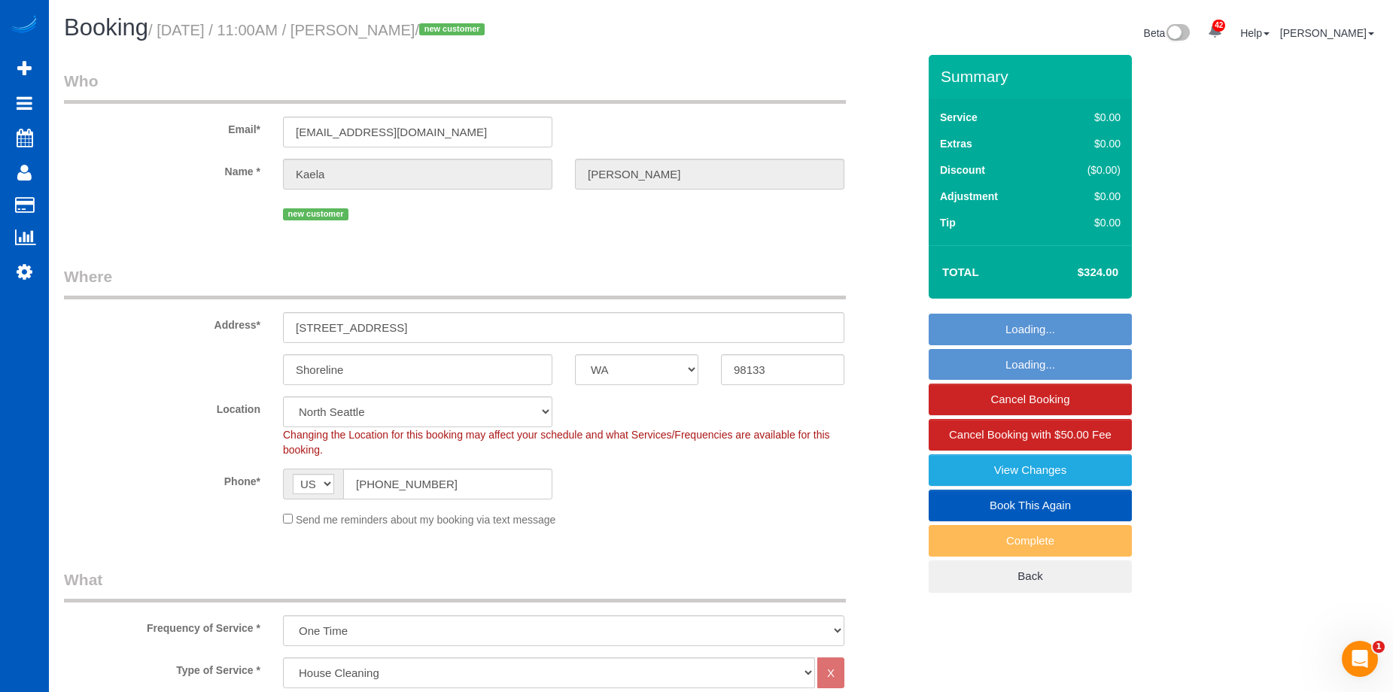
select select "object:1187"
select select "1501"
select select "3"
select select "4"
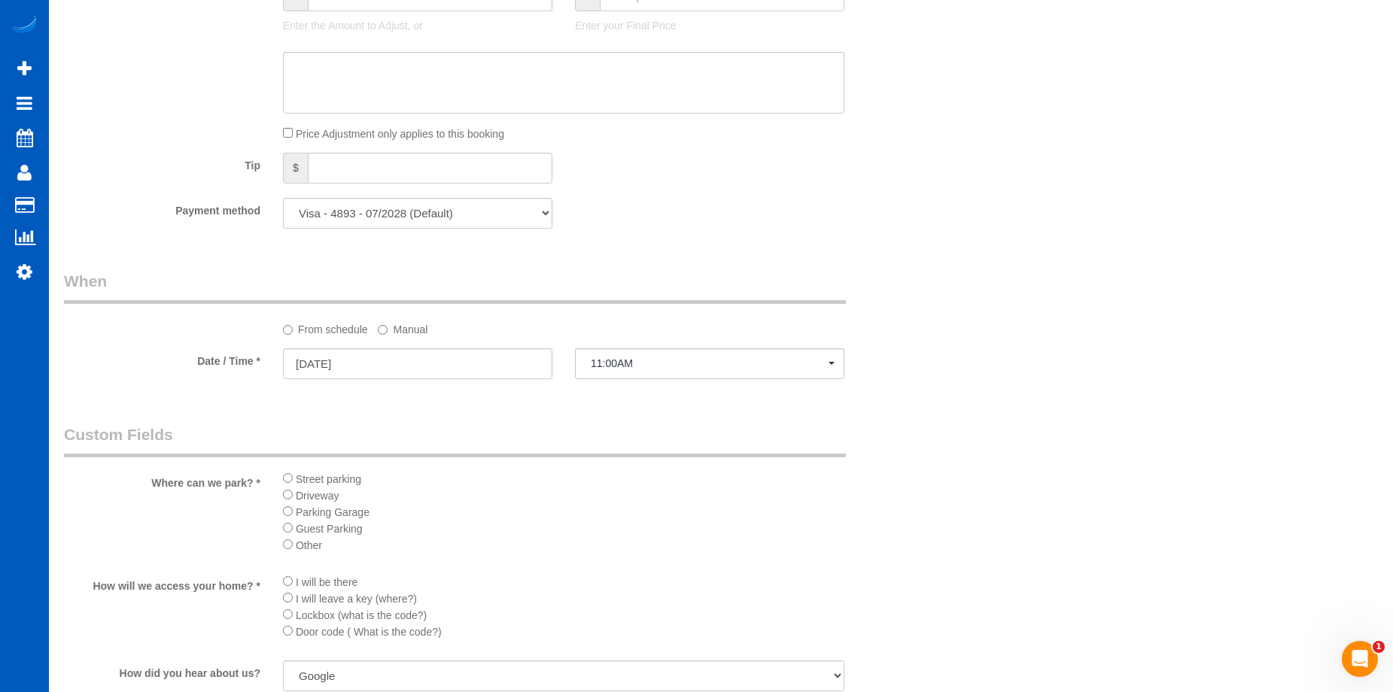
scroll to position [1581, 0]
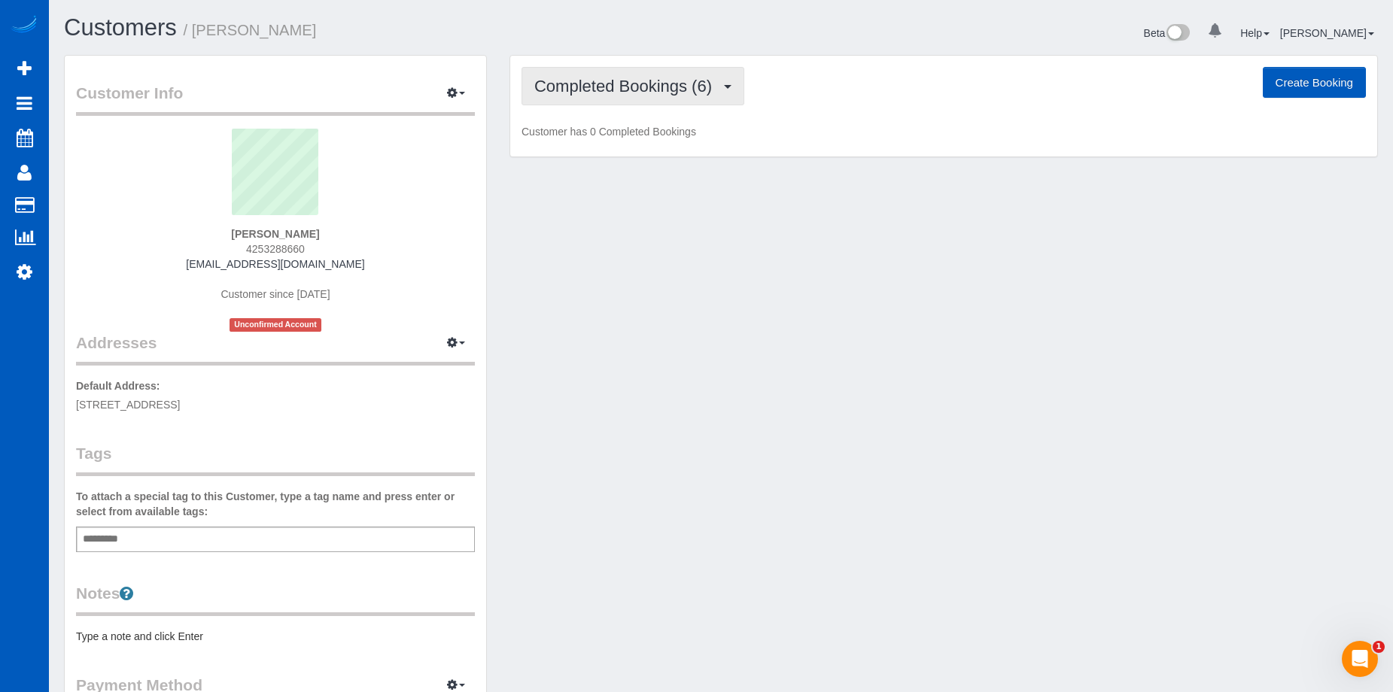
click at [592, 80] on span "Completed Bookings (6)" at bounding box center [626, 86] width 185 height 19
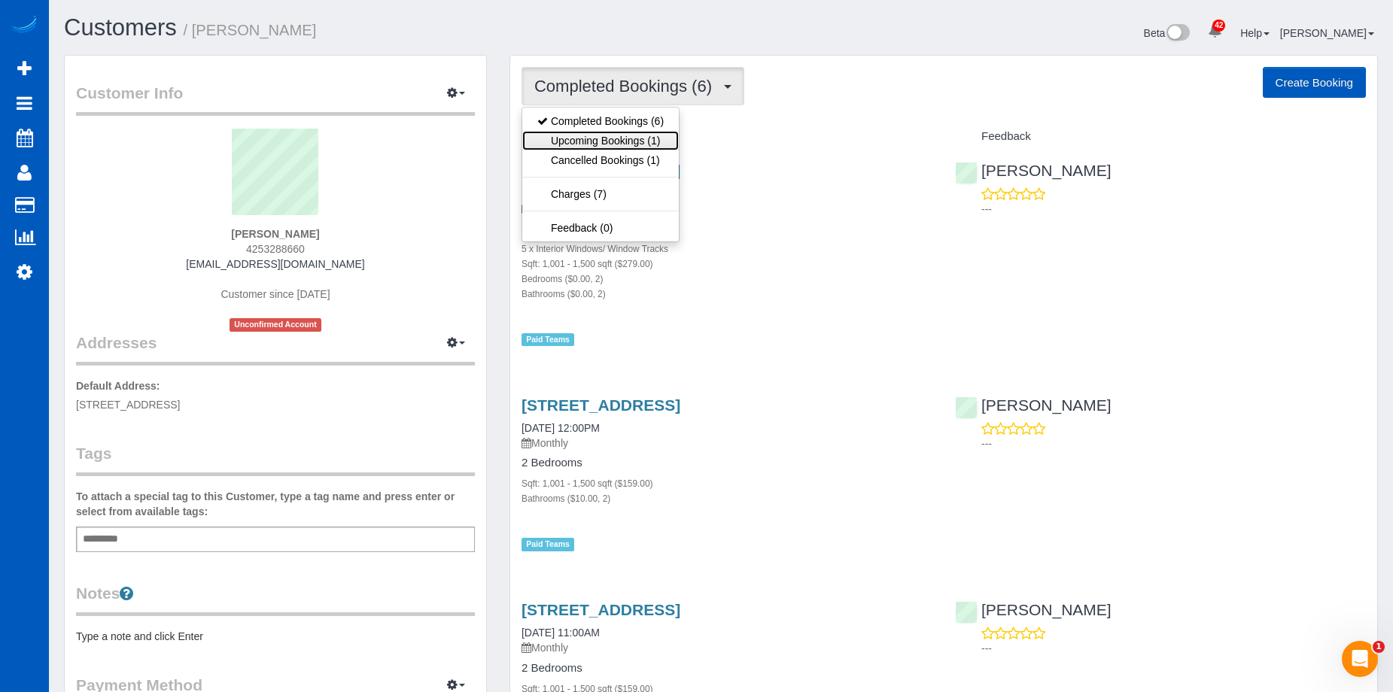
click at [609, 131] on link "Upcoming Bookings (1)" at bounding box center [600, 141] width 157 height 20
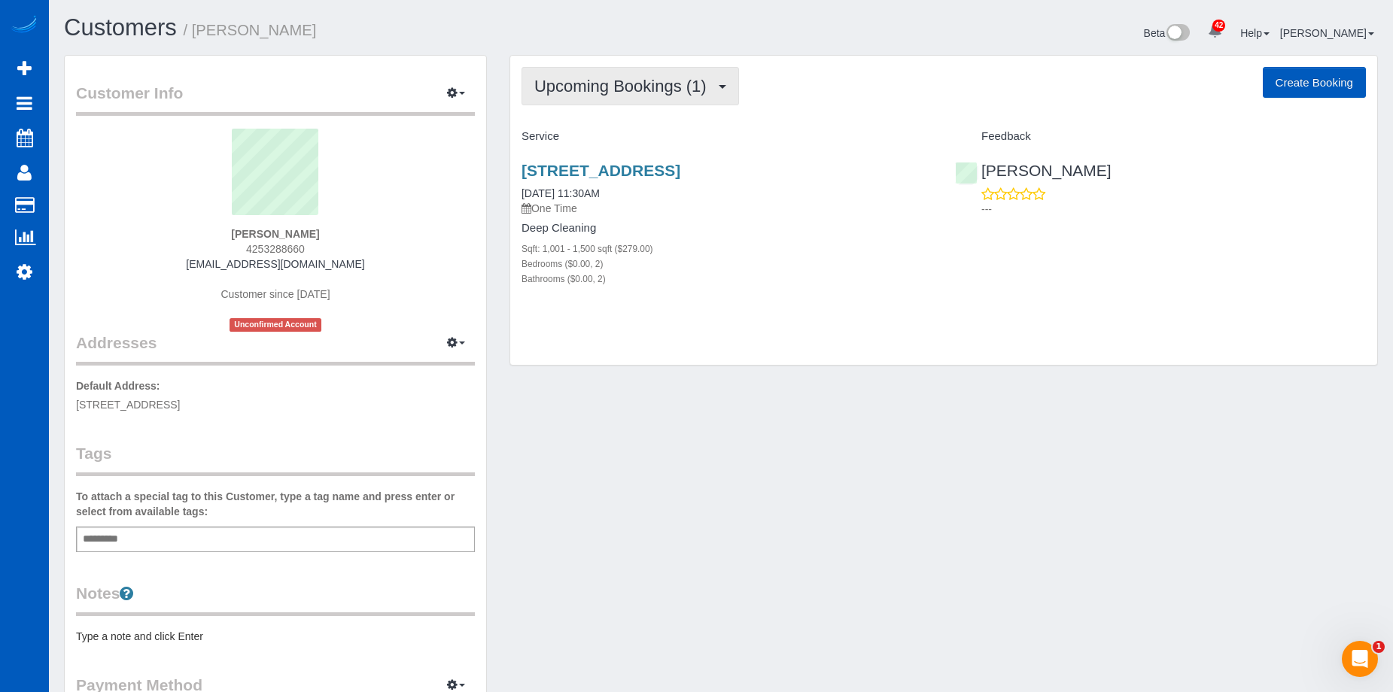
click at [598, 85] on span "Upcoming Bookings (1)" at bounding box center [624, 86] width 180 height 19
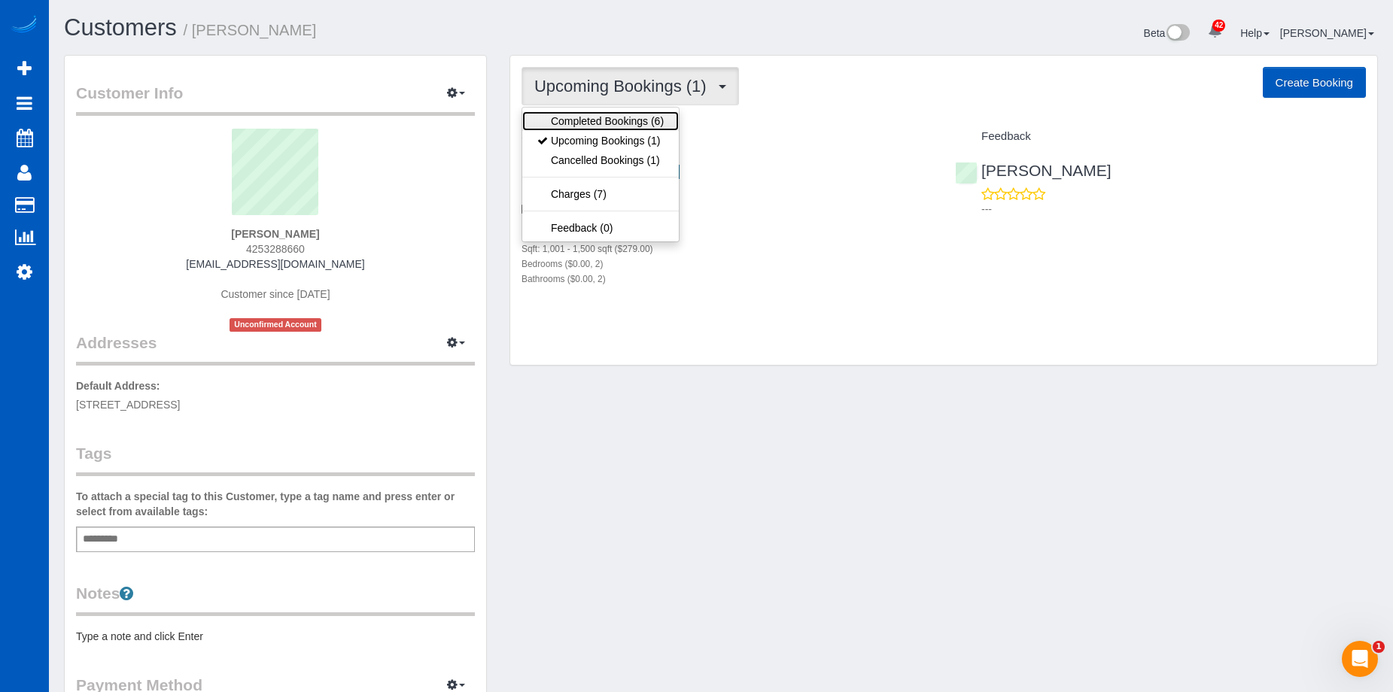
click at [613, 116] on link "Completed Bookings (6)" at bounding box center [600, 121] width 157 height 20
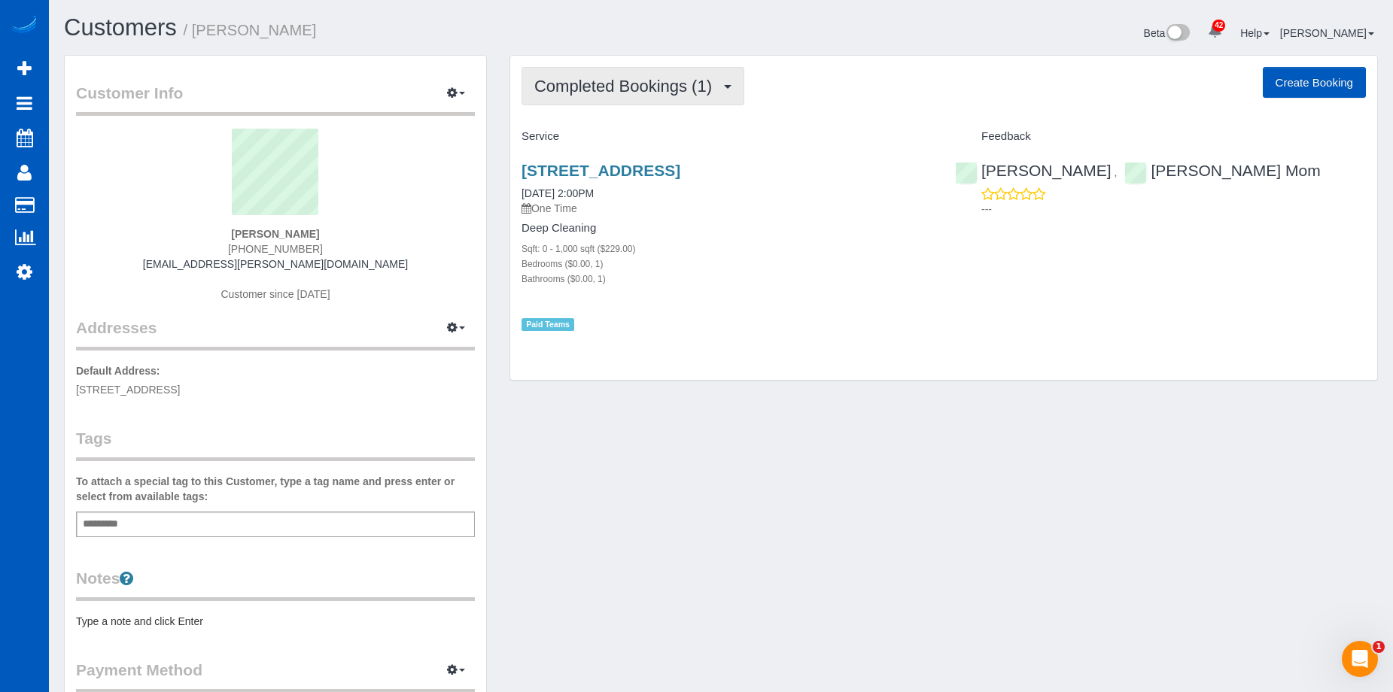
click at [656, 82] on span "Completed Bookings (1)" at bounding box center [626, 86] width 185 height 19
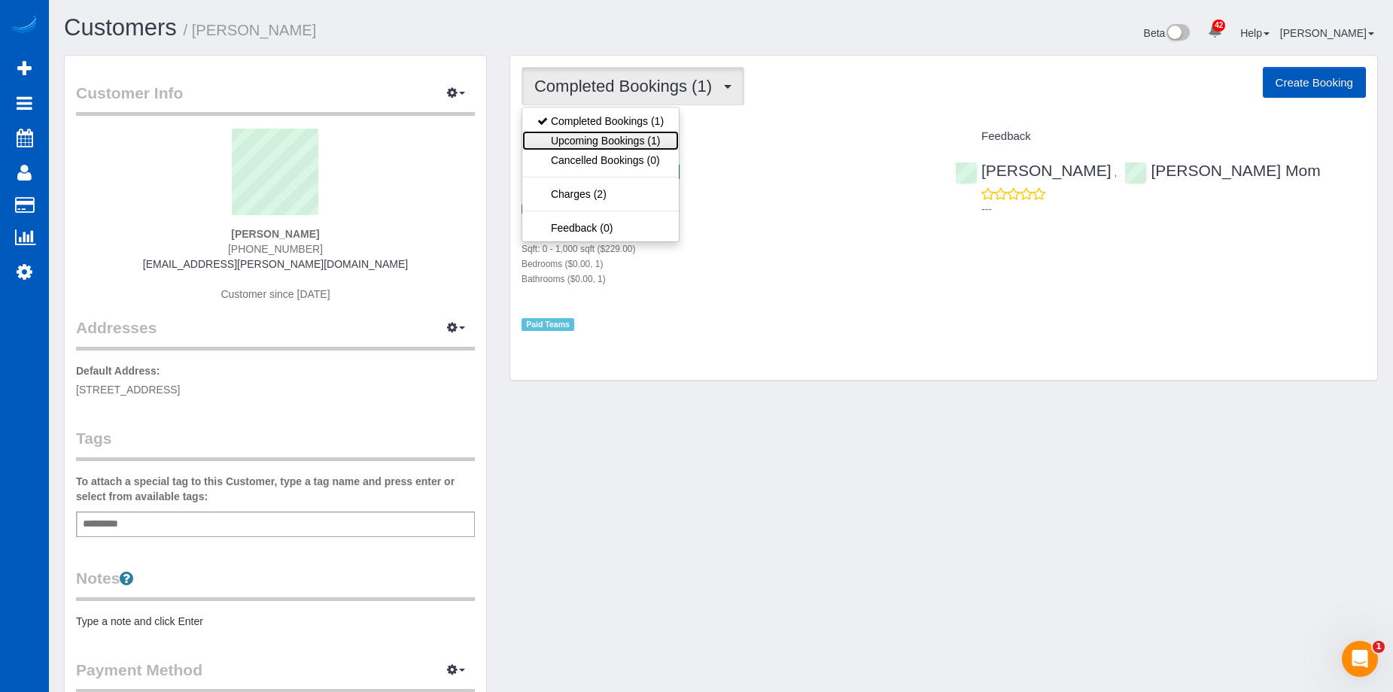
click at [631, 134] on link "Upcoming Bookings (1)" at bounding box center [600, 141] width 157 height 20
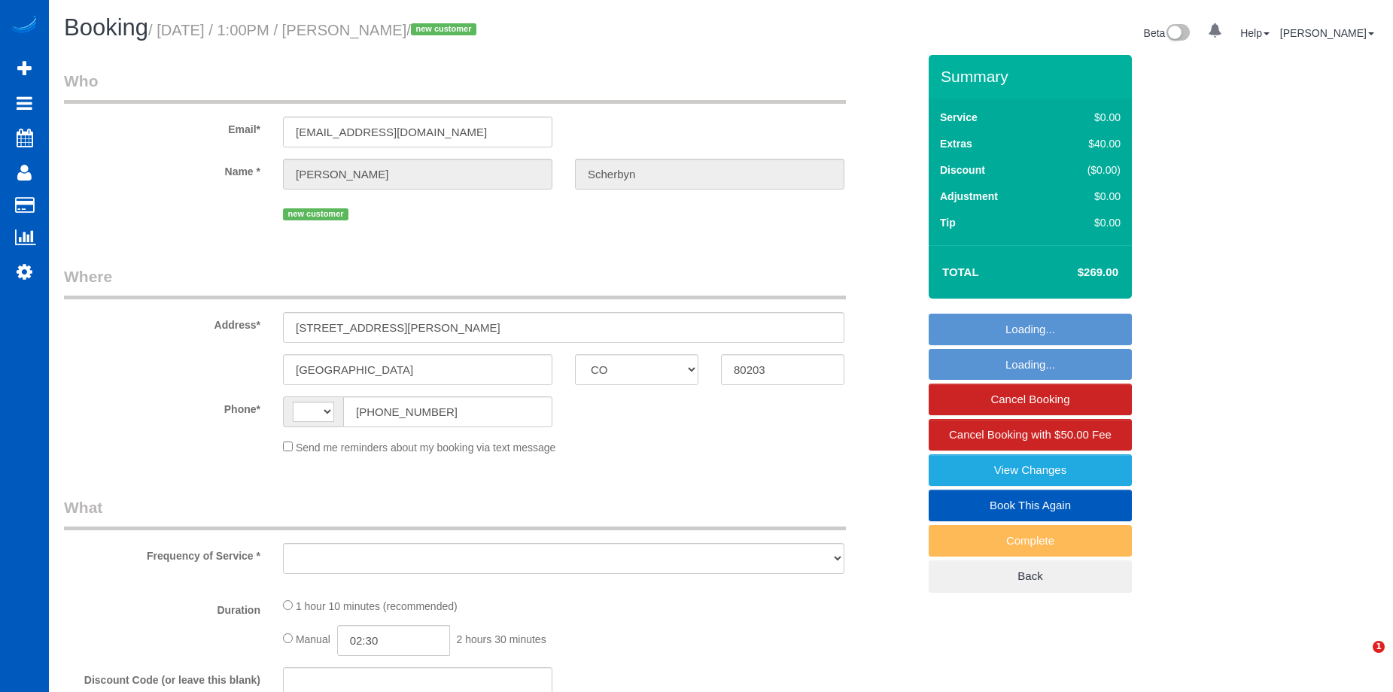
select select "CO"
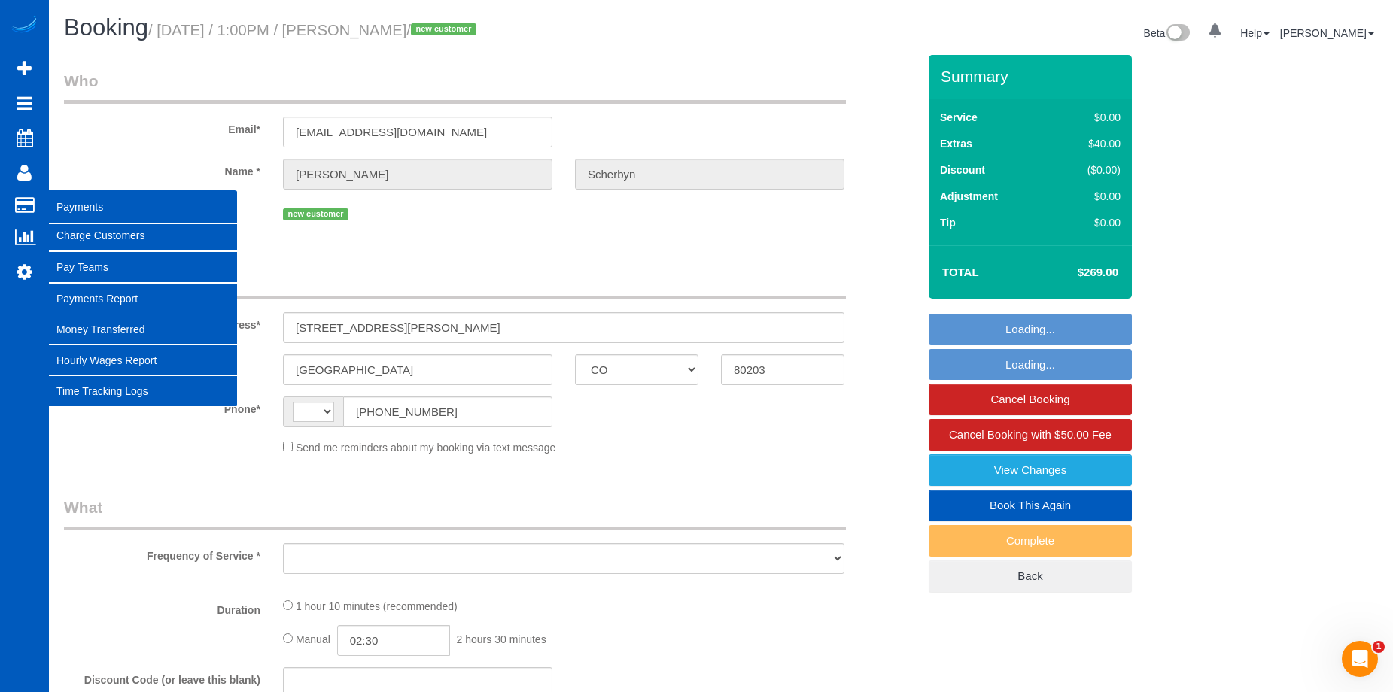
select select "object:571"
select select "199"
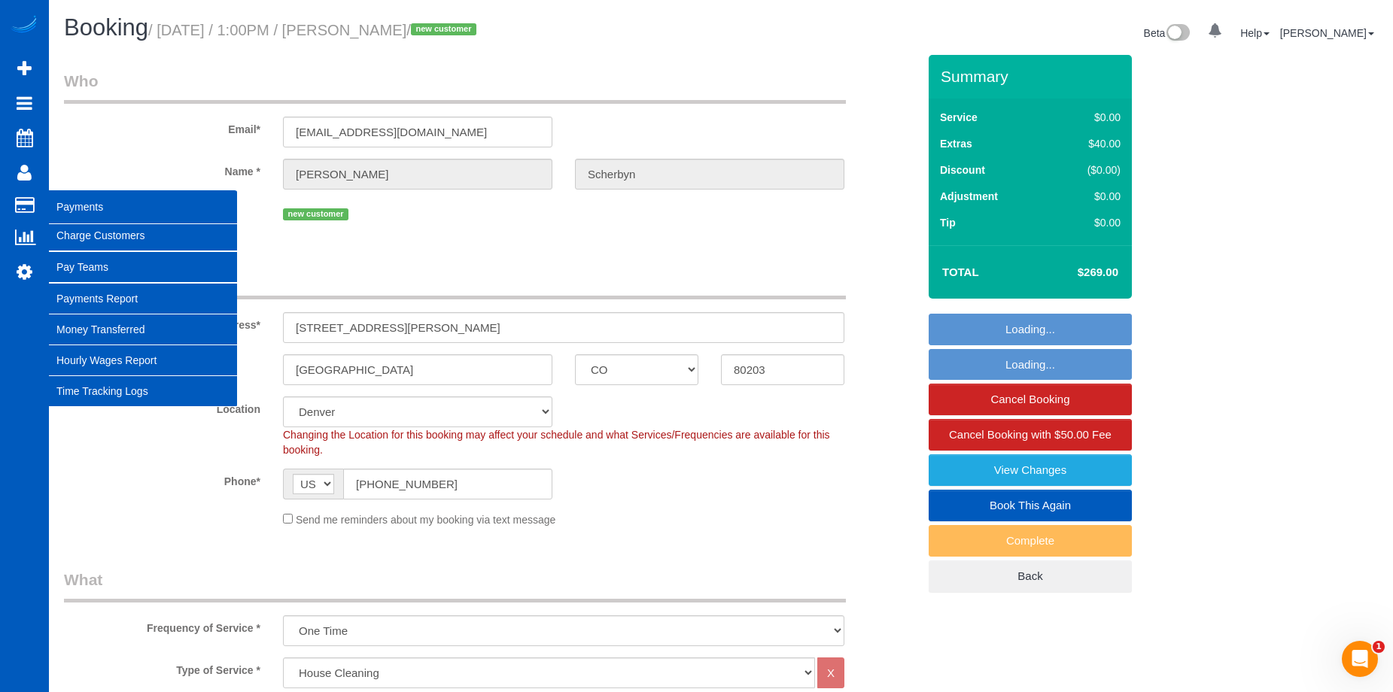
select select "string:[GEOGRAPHIC_DATA]"
select select "string:fspay-76b5ec40-f852-43e3-8ec1-a69f963e6cd2"
select select "number:8"
select select "object:1106"
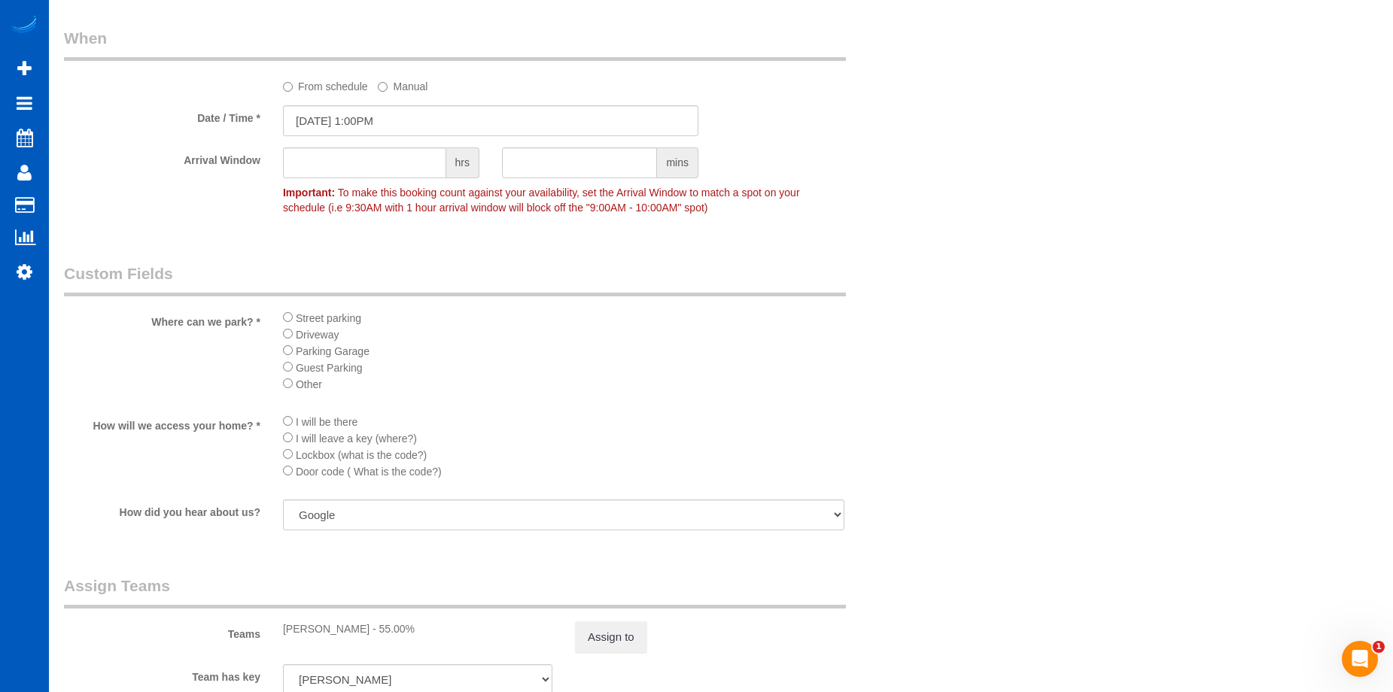
scroll to position [1731, 0]
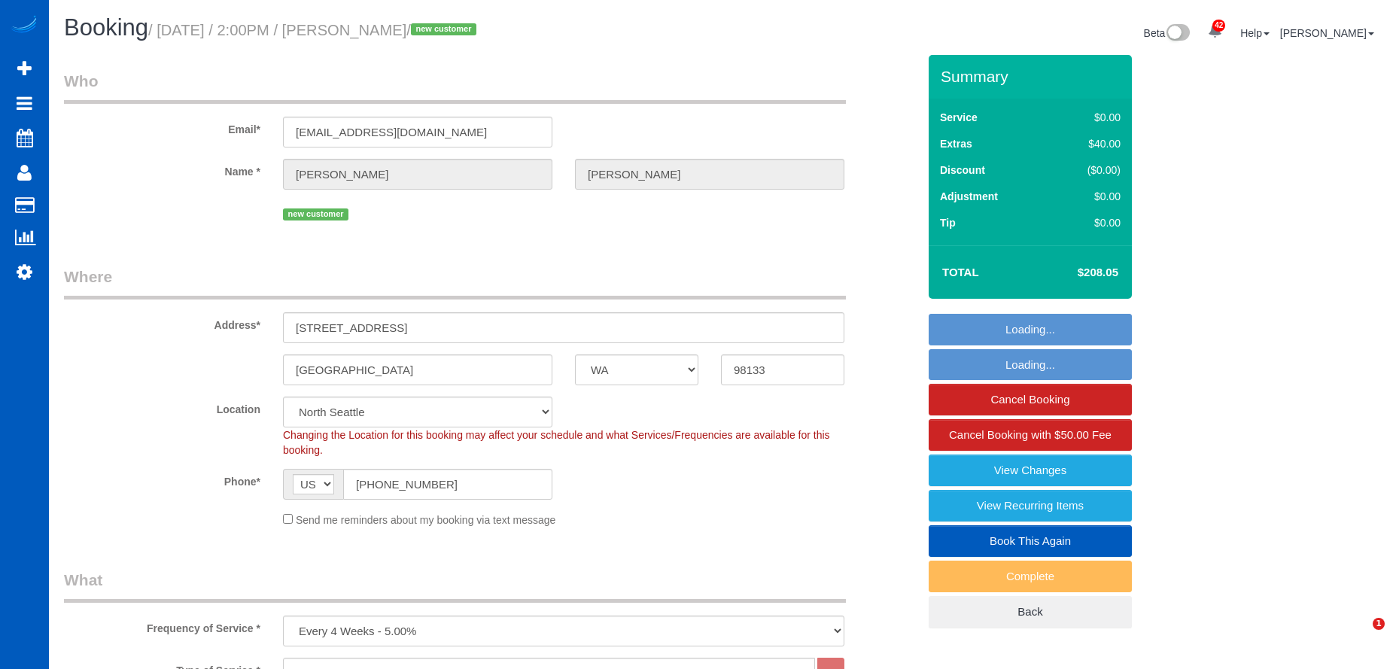
select select "WA"
select select "199"
select select "number:8"
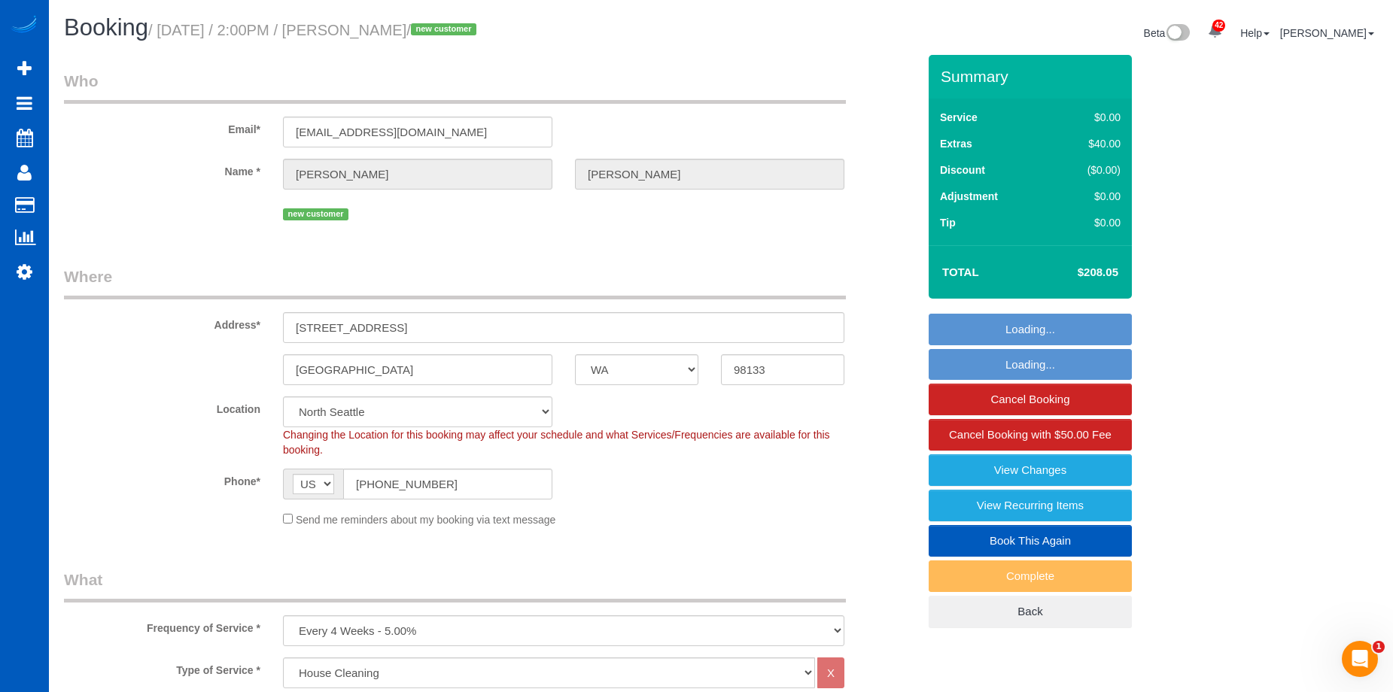
select select "spot1"
select select "1001"
select select "3"
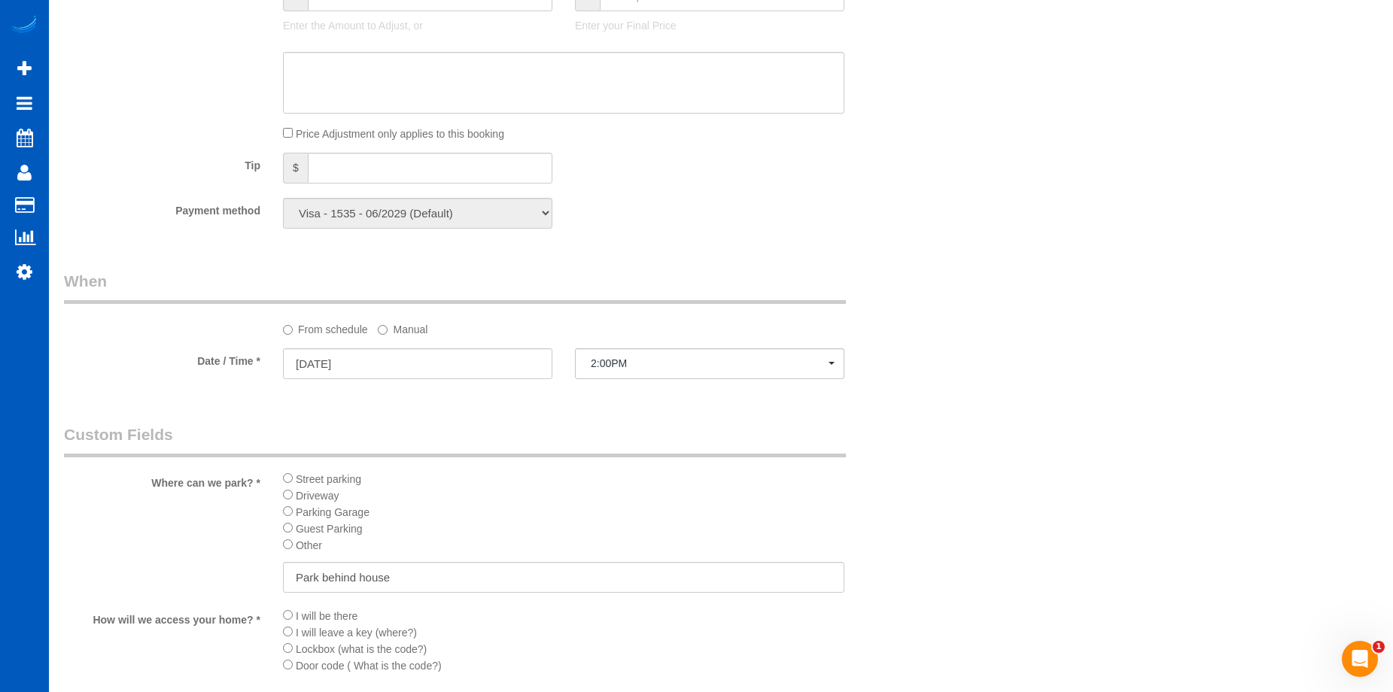
scroll to position [1581, 0]
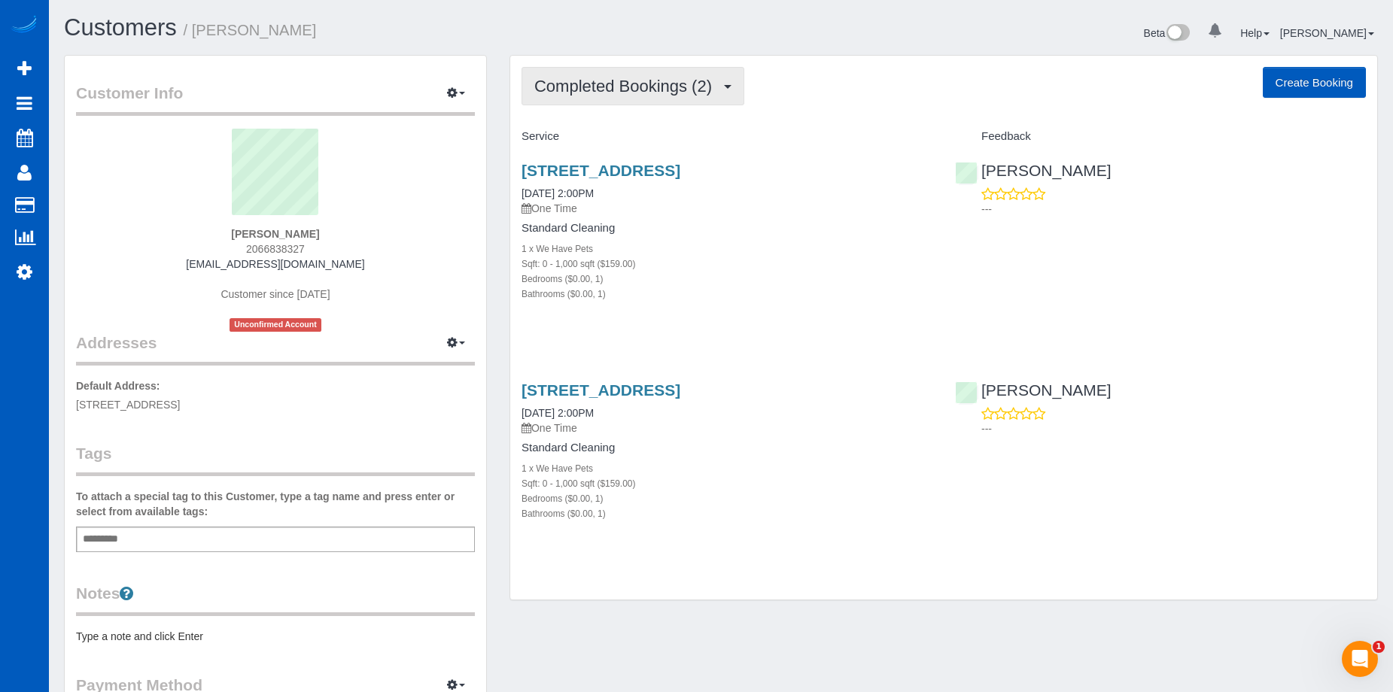
click at [629, 79] on span "Completed Bookings (2)" at bounding box center [626, 86] width 185 height 19
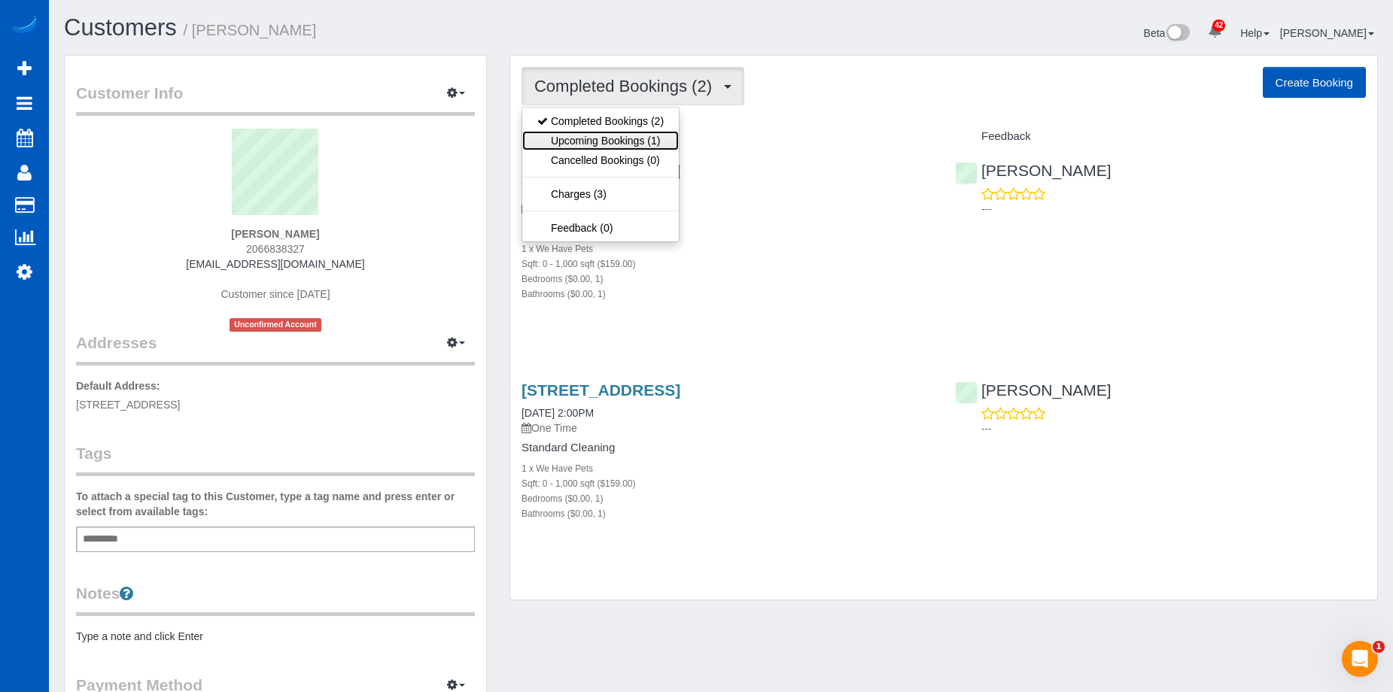
click at [615, 131] on link "Upcoming Bookings (1)" at bounding box center [600, 141] width 157 height 20
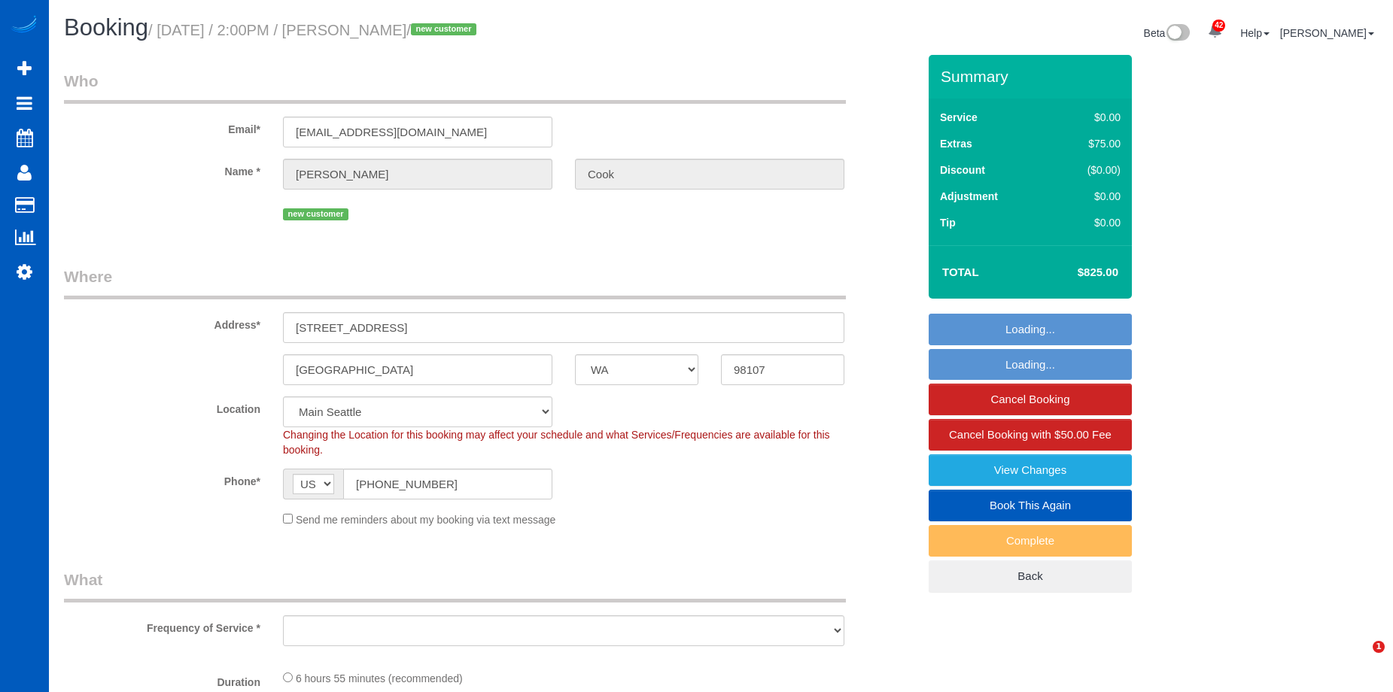
select select "WA"
select select "spot1"
select select "object:1162"
select select "199"
select select "1501"
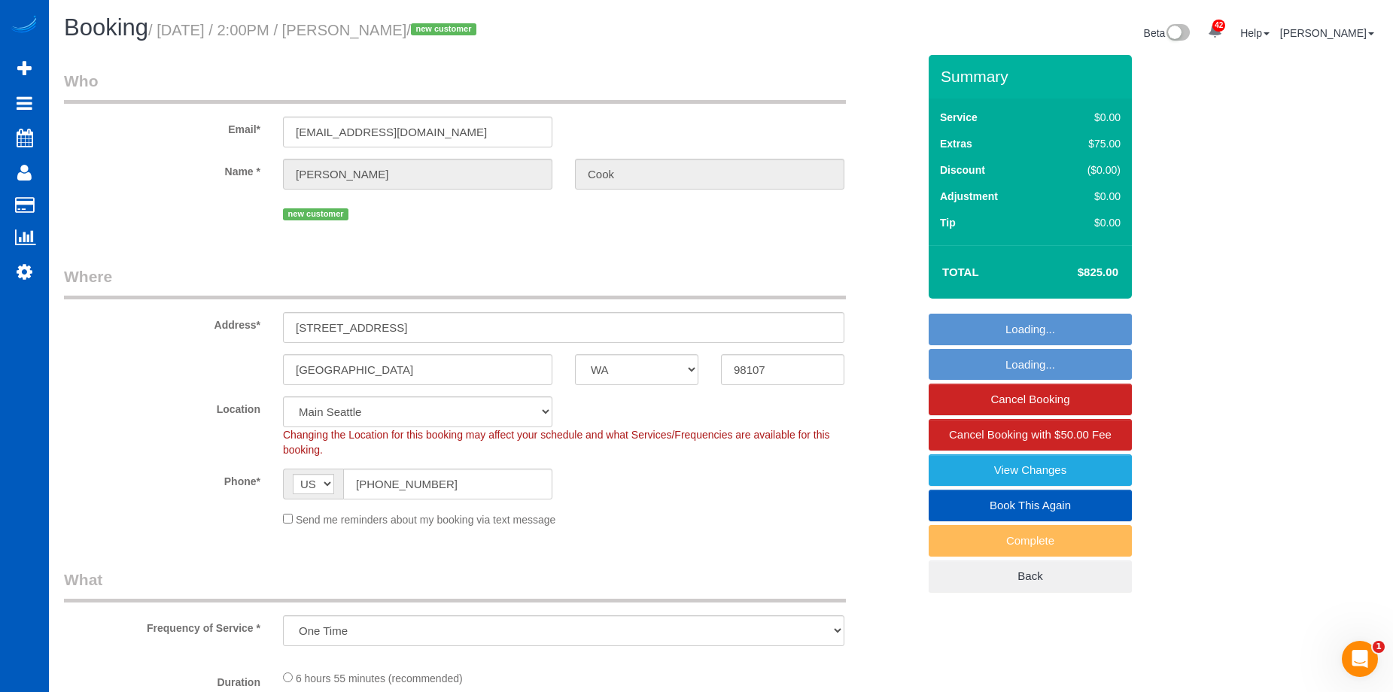
select select "3"
select select "4"
select select "1501"
select select "3"
select select "4"
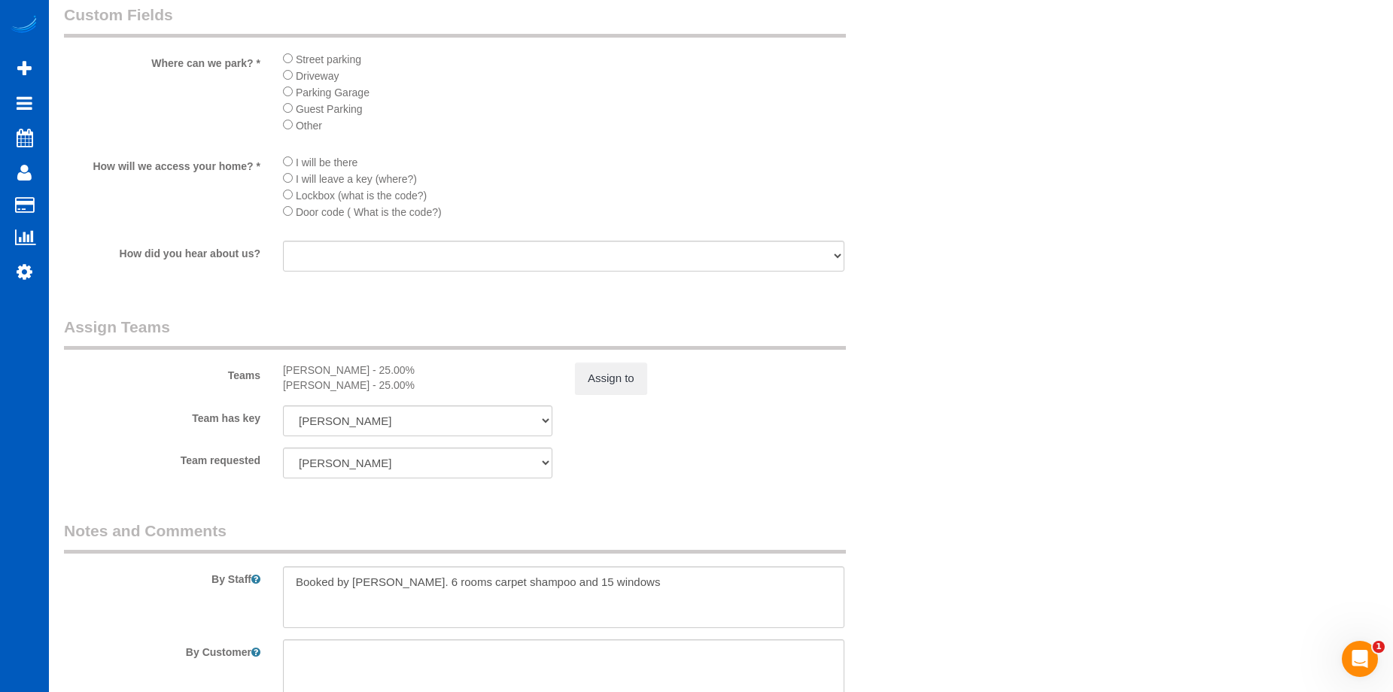
scroll to position [1888, 0]
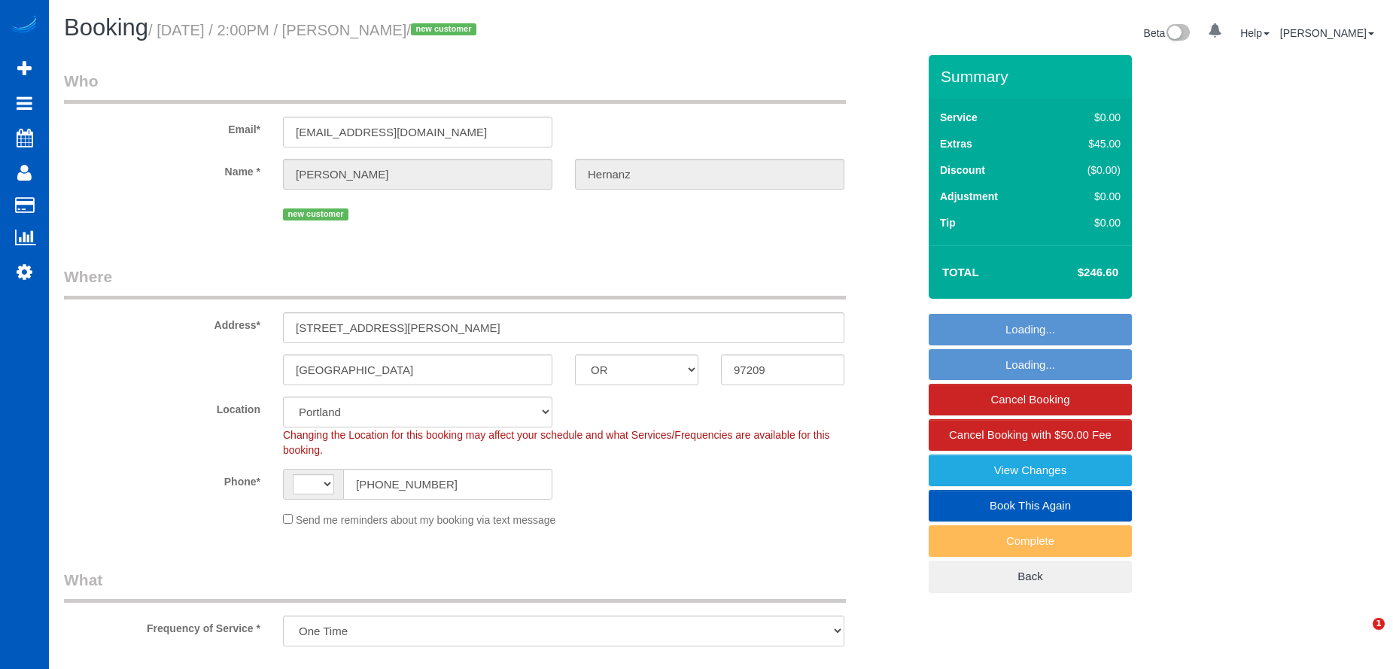
select select "OR"
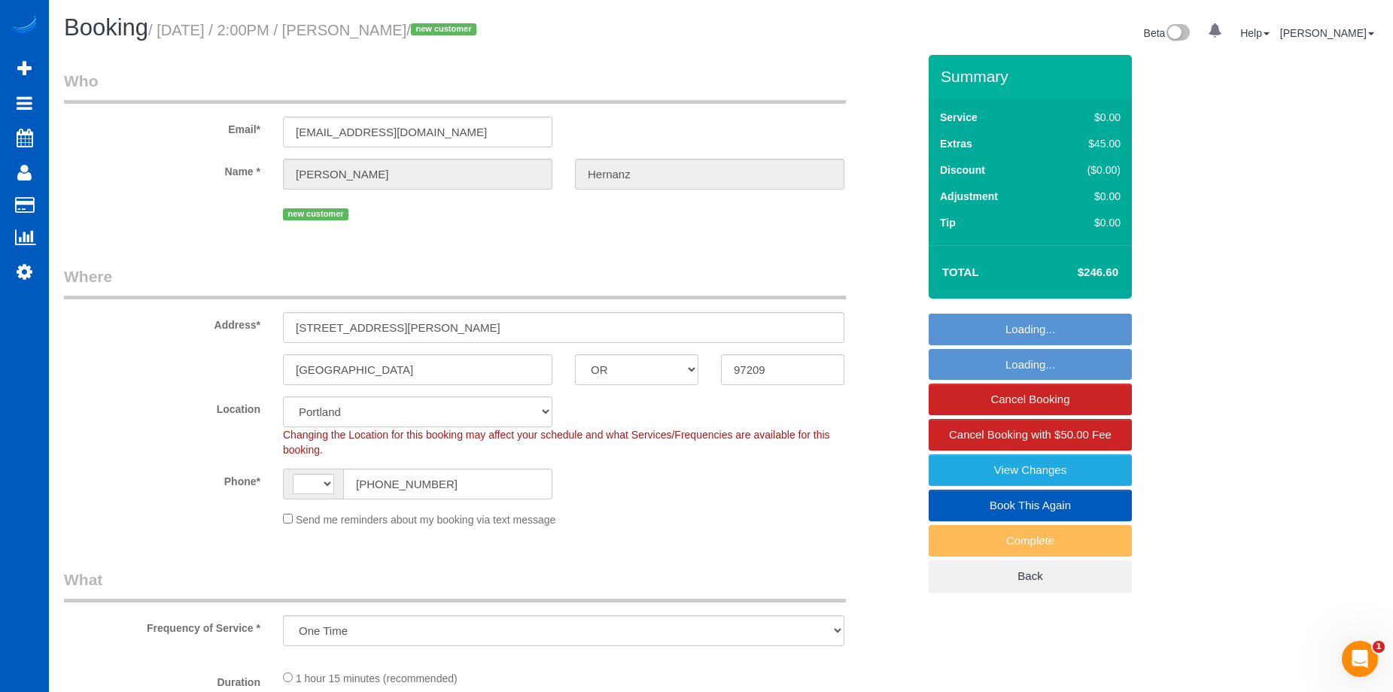
select select "object:578"
select select "string:[GEOGRAPHIC_DATA]"
select select "spot1"
select select "199"
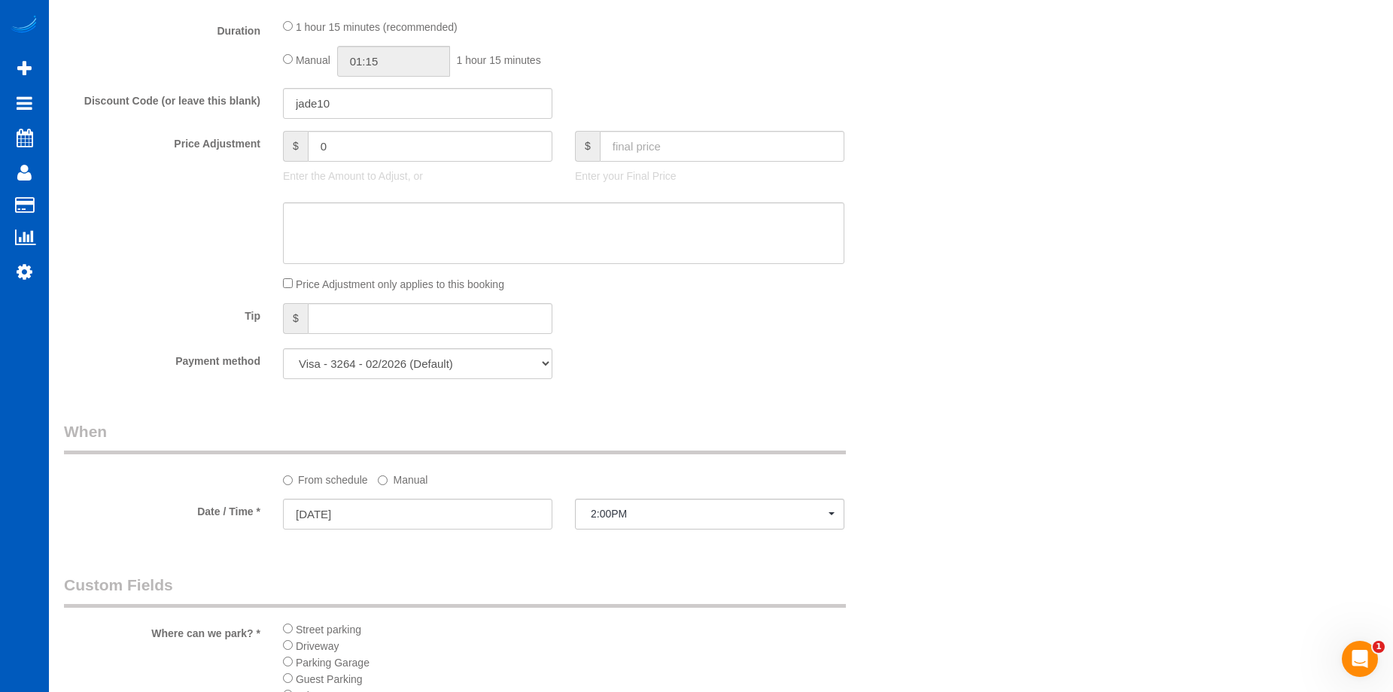
scroll to position [1505, 0]
